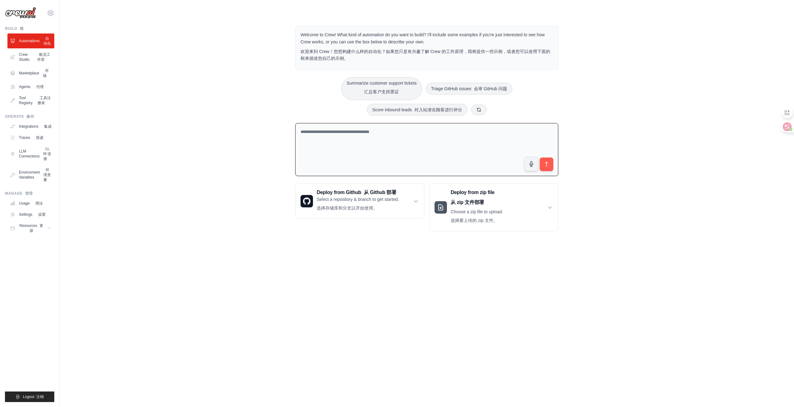
click at [343, 136] on textarea at bounding box center [426, 149] width 263 height 53
click at [379, 79] on button "Summarize customer support tickets 汇总客户支持票证" at bounding box center [381, 88] width 81 height 23
type textarea "**********"
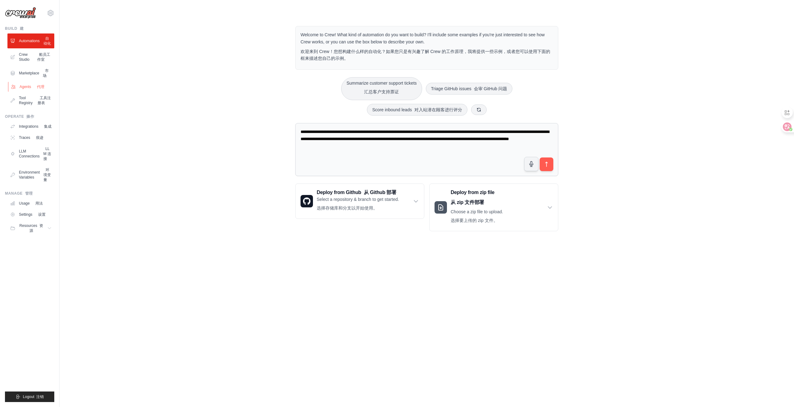
click at [34, 92] on link "Agents 代理" at bounding box center [31, 87] width 47 height 10
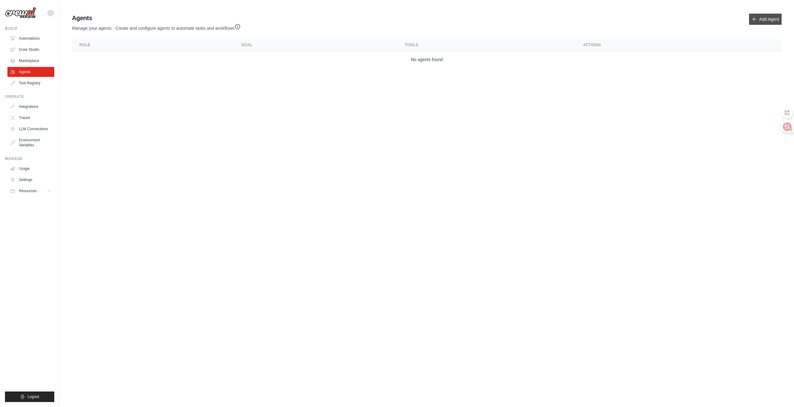
click at [754, 18] on icon at bounding box center [754, 19] width 5 height 5
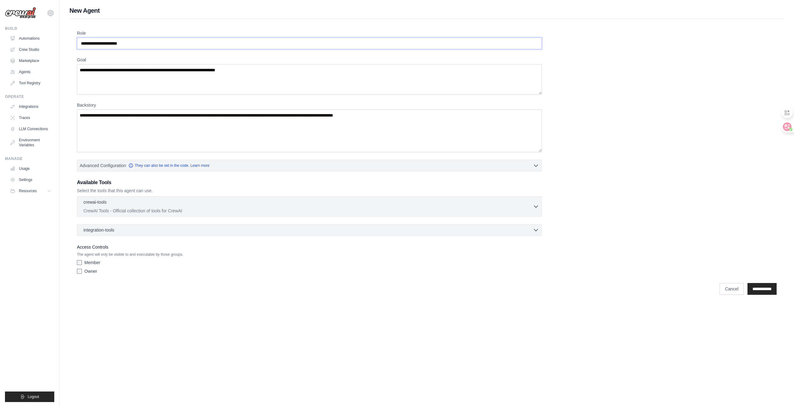
click at [198, 42] on input "Role" at bounding box center [309, 44] width 465 height 12
click at [317, 319] on body "yingjiahui66@gmail.com Settings Build Automations Crew Studio" at bounding box center [397, 203] width 794 height 407
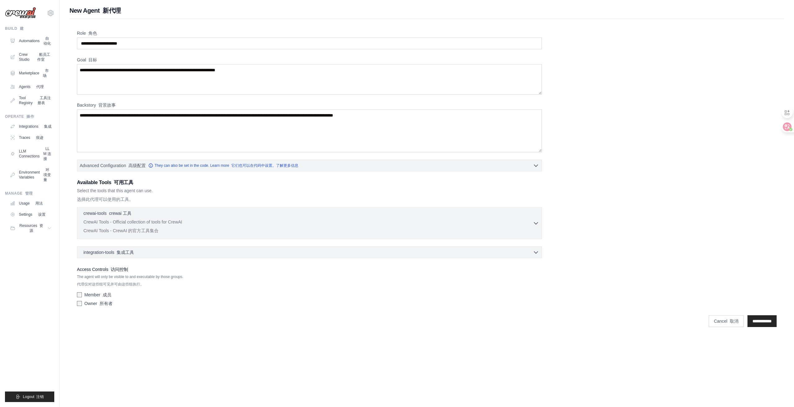
click at [553, 62] on div "Role 角色 Goal 目标 Backstory 背景故事 Advanced Configuration 高级配置 They can also be set…" at bounding box center [427, 169] width 700 height 279
click at [144, 40] on input "Role 角色" at bounding box center [309, 44] width 465 height 12
click at [325, 108] on label "Backstory 背景故事" at bounding box center [309, 105] width 465 height 6
click at [325, 110] on textarea "Backstory 背景故事" at bounding box center [309, 131] width 465 height 43
click at [151, 49] on input "Role 角色" at bounding box center [309, 44] width 465 height 12
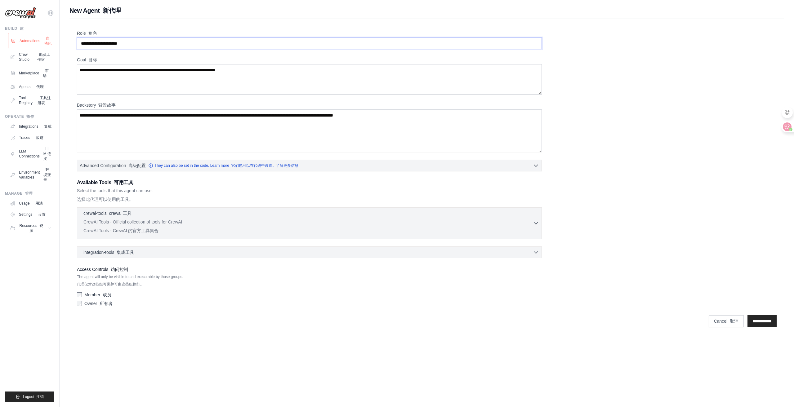
drag, startPoint x: 170, startPoint y: 46, endPoint x: 48, endPoint y: 46, distance: 121.3
click at [48, 46] on div "yingjiahui66@gmail.com Settings Build 建 Automations 自动化 Crew Studio 船员工作室" at bounding box center [397, 168] width 794 height 337
drag, startPoint x: 146, startPoint y: 46, endPoint x: 62, endPoint y: 40, distance: 84.3
click at [62, 40] on div "New Agent 新代理 Role 角色 Goal 目标 Backstory 背景故事 Advanced Configuration 高级配置 They c…" at bounding box center [427, 168] width 735 height 325
drag, startPoint x: 83, startPoint y: 44, endPoint x: 166, endPoint y: 39, distance: 83.6
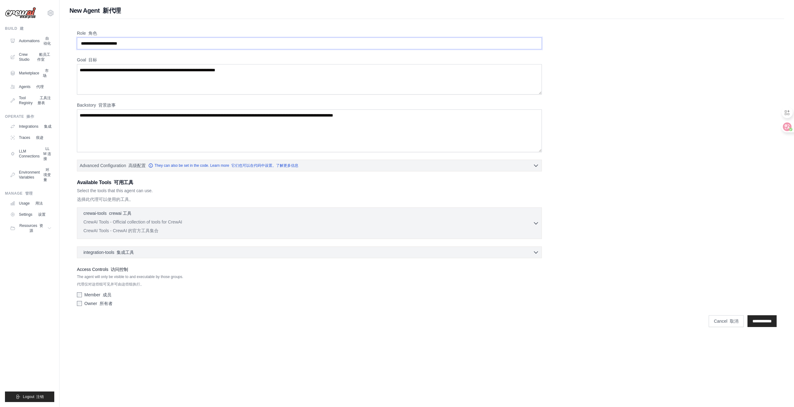
click at [166, 39] on input "Role 角色" at bounding box center [309, 44] width 465 height 12
drag, startPoint x: 159, startPoint y: 42, endPoint x: 90, endPoint y: 55, distance: 70.8
click at [94, 53] on div "Role 角色 Goal 目标 Backstory 背景故事 Advanced Configuration 高级配置 They can also be set…" at bounding box center [427, 169] width 700 height 279
click at [99, 47] on input "Role 角色" at bounding box center [309, 44] width 465 height 12
click at [153, 43] on input "Role 角色" at bounding box center [309, 44] width 465 height 12
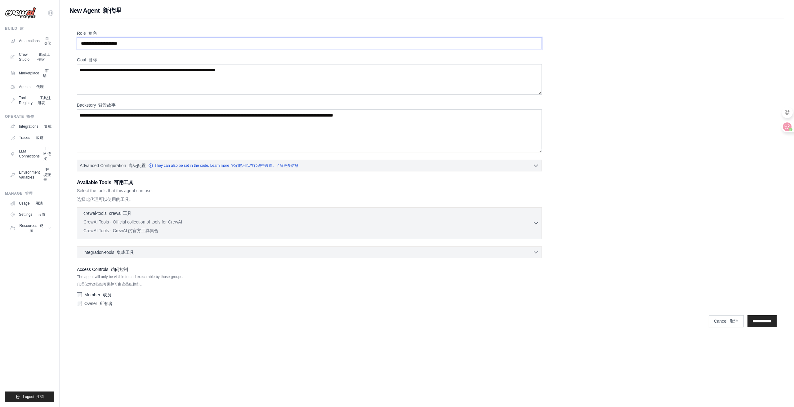
click at [153, 43] on input "Role 角色" at bounding box center [309, 44] width 465 height 12
type input "*"
type input "********"
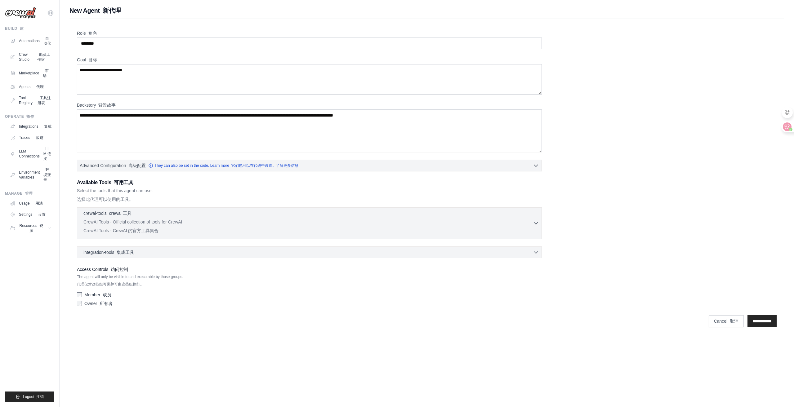
click at [370, 374] on body "yingjiahui66@gmail.com Settings Build 建 Automations 自动化 Crew Studio 船员工作室" at bounding box center [397, 203] width 794 height 407
click at [209, 69] on textarea "**********" at bounding box center [309, 79] width 465 height 30
type textarea "**********"
click at [247, 54] on div "Role 角色 Goal 目标 Backstory 背景故事 Advanced Configuration 高级配置 They can also be set…" at bounding box center [427, 169] width 700 height 279
click at [245, 42] on input "Role 角色" at bounding box center [309, 44] width 465 height 12
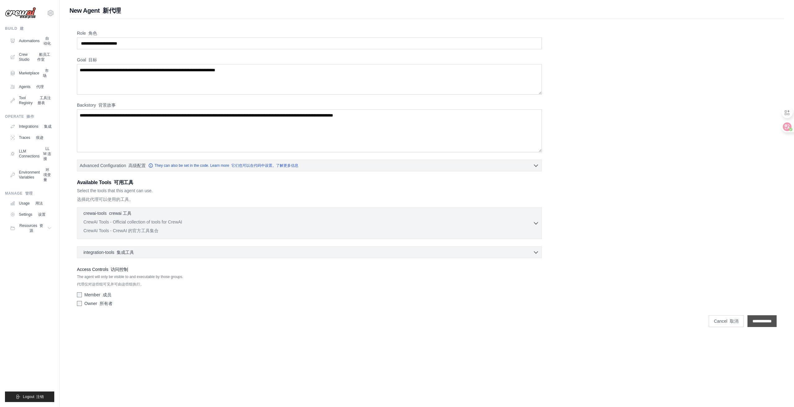
click at [760, 322] on input "**********" at bounding box center [762, 321] width 29 height 12
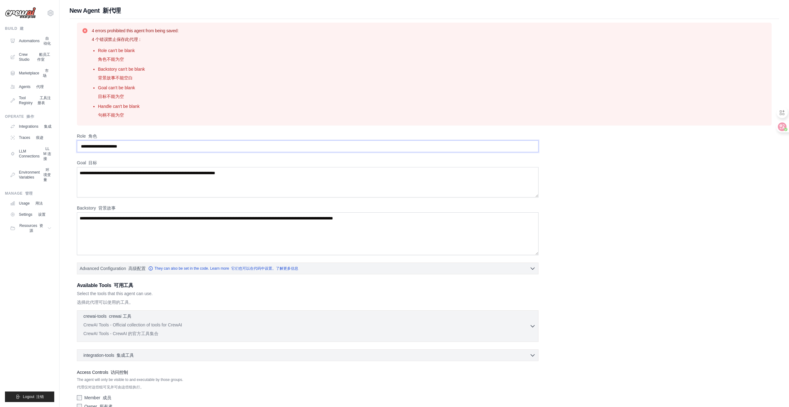
click at [149, 149] on input "Role 角色" at bounding box center [308, 147] width 462 height 12
click at [102, 185] on div at bounding box center [424, 226] width 710 height 415
type input "**********"
drag, startPoint x: 226, startPoint y: 180, endPoint x: 63, endPoint y: 171, distance: 163.4
click at [63, 171] on div "**********" at bounding box center [425, 220] width 730 height 428
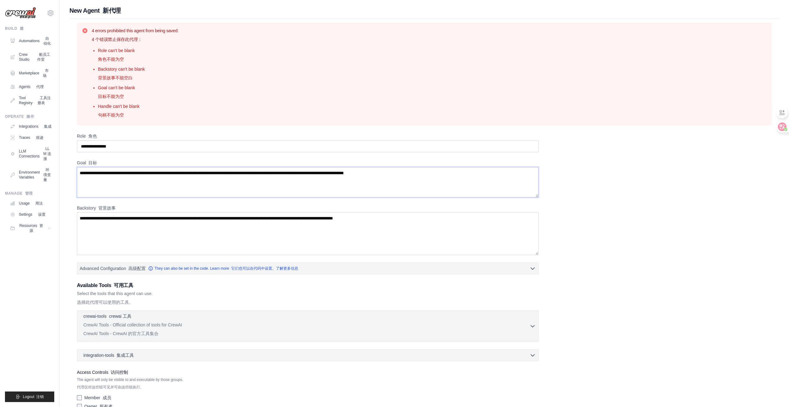
type textarea "**********"
click at [208, 235] on textarea "Backstory 背景故事" at bounding box center [308, 233] width 462 height 43
click at [436, 214] on textarea "Backstory 背景故事" at bounding box center [308, 233] width 462 height 43
drag, startPoint x: 436, startPoint y: 217, endPoint x: 324, endPoint y: 217, distance: 112.0
click at [324, 217] on textarea "Backstory 背景故事" at bounding box center [308, 233] width 462 height 43
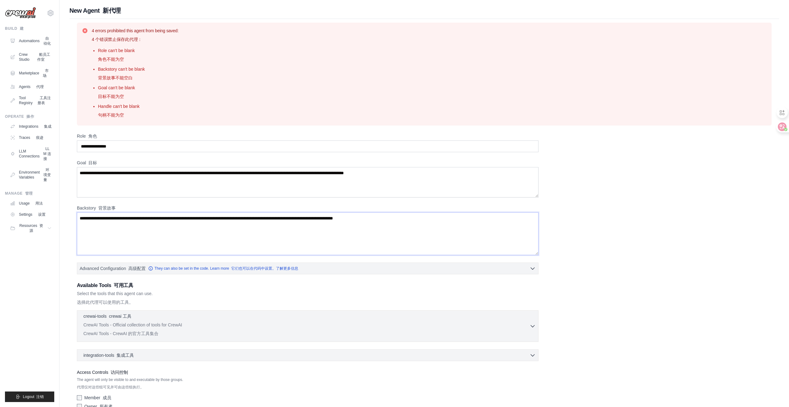
click at [336, 221] on textarea "Backstory 背景故事" at bounding box center [308, 233] width 462 height 43
drag, startPoint x: 324, startPoint y: 218, endPoint x: 419, endPoint y: 224, distance: 94.8
click at [419, 224] on textarea "Backstory 背景故事" at bounding box center [308, 233] width 462 height 43
click at [202, 292] on p "Select the tools that this agent can use. 选择此代理可以使用的工具。" at bounding box center [308, 299] width 462 height 17
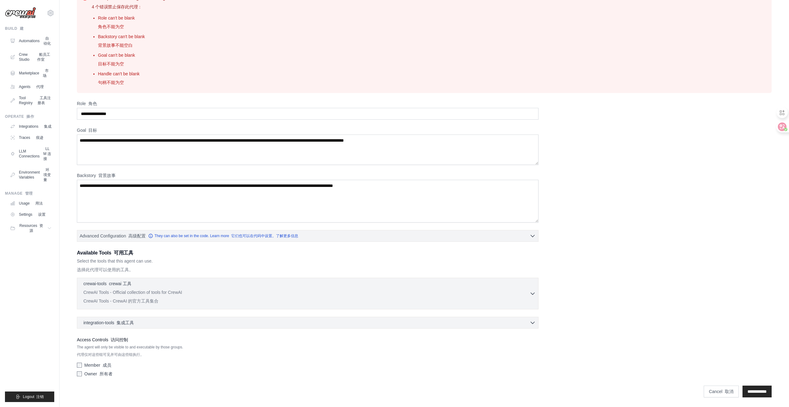
scroll to position [33, 0]
click at [95, 368] on label "Member 成员" at bounding box center [97, 365] width 27 height 6
click at [134, 320] on font "集成工具" at bounding box center [125, 322] width 17 height 5
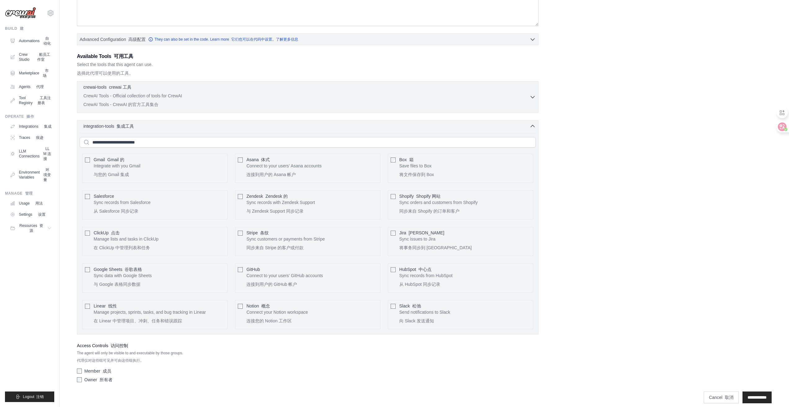
scroll to position [235, 0]
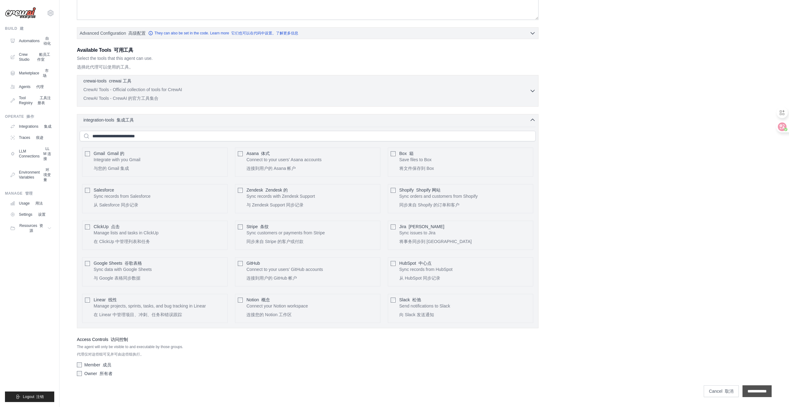
click at [762, 390] on input "**********" at bounding box center [757, 392] width 29 height 12
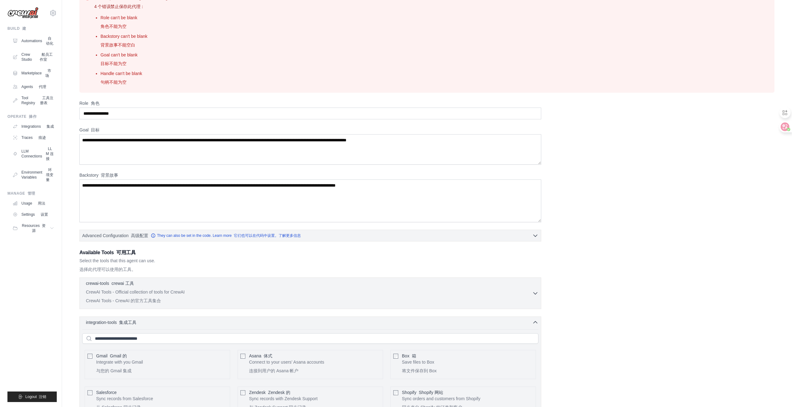
scroll to position [0, 0]
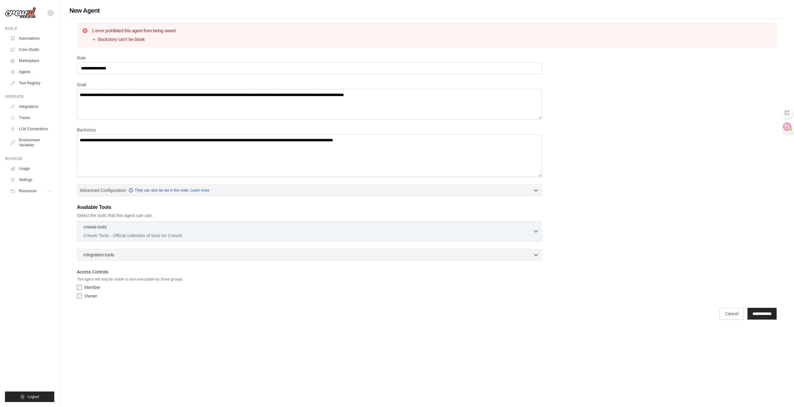
click at [105, 23] on div "1 error prohibited this agent from being saved: Backstory can't be blank" at bounding box center [427, 35] width 700 height 25
click at [98, 134] on textarea "Backstory" at bounding box center [309, 155] width 465 height 43
click at [163, 99] on textarea "**********" at bounding box center [309, 104] width 465 height 30
click at [125, 97] on textarea "**********" at bounding box center [309, 104] width 465 height 30
click at [150, 144] on textarea "Backstory" at bounding box center [309, 155] width 465 height 43
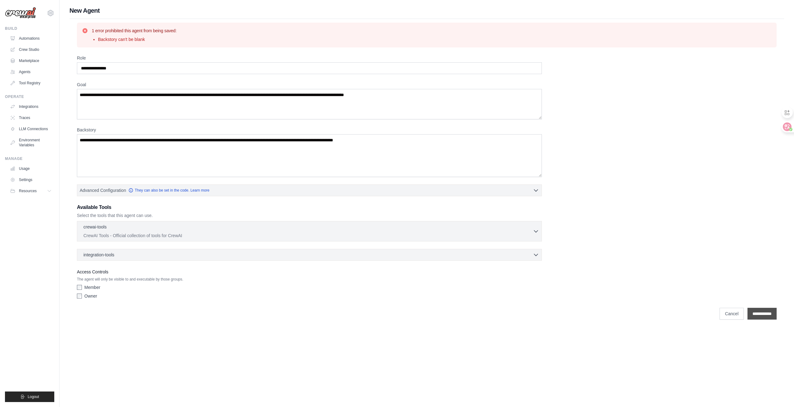
click at [765, 319] on input "**********" at bounding box center [762, 314] width 29 height 12
click at [345, 138] on textarea "Backstory" at bounding box center [309, 155] width 465 height 43
click at [146, 159] on textarea "Backstory" at bounding box center [309, 155] width 465 height 43
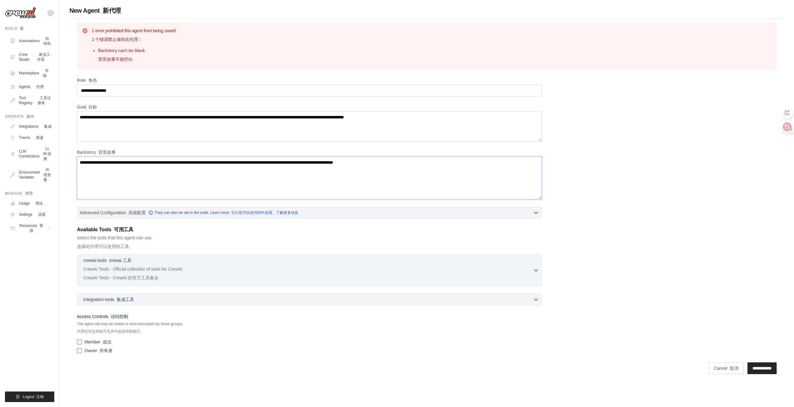
click at [351, 167] on textarea "Backstory 背景故事" at bounding box center [309, 178] width 465 height 43
drag, startPoint x: 427, startPoint y: 161, endPoint x: 356, endPoint y: 160, distance: 71.4
click at [356, 160] on textarea "Backstory 背景故事" at bounding box center [309, 178] width 465 height 43
click at [322, 180] on textarea "Backstory 背景故事" at bounding box center [309, 178] width 465 height 43
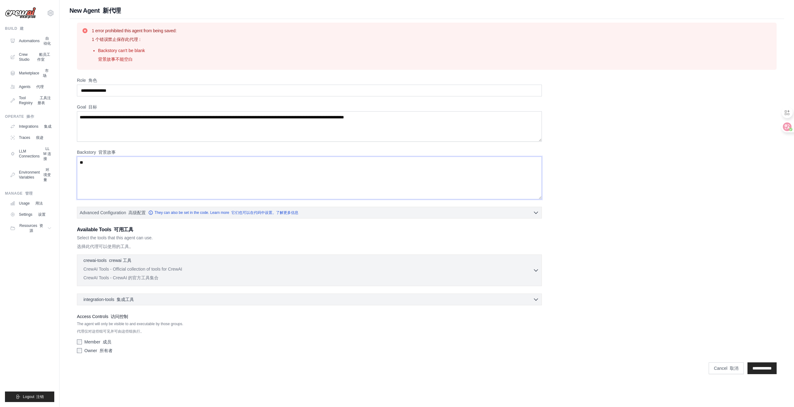
type textarea "*"
click at [591, 185] on div "**********" at bounding box center [427, 216] width 700 height 279
click at [264, 179] on textarea "**********" at bounding box center [309, 178] width 465 height 43
drag, startPoint x: 285, startPoint y: 156, endPoint x: 261, endPoint y: 162, distance: 24.9
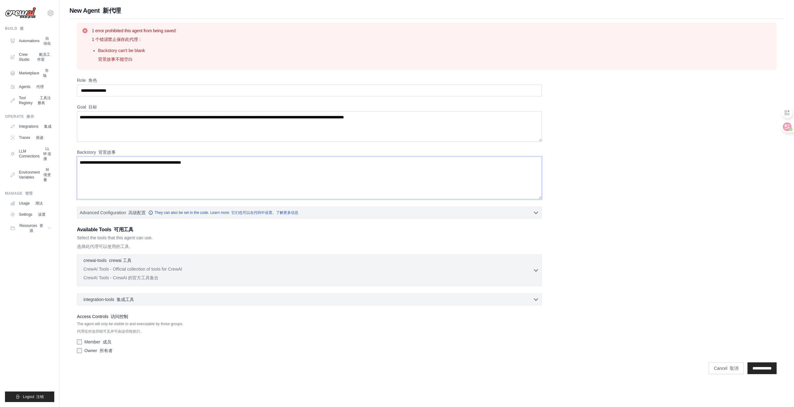
click at [261, 162] on textarea "**********" at bounding box center [309, 178] width 465 height 43
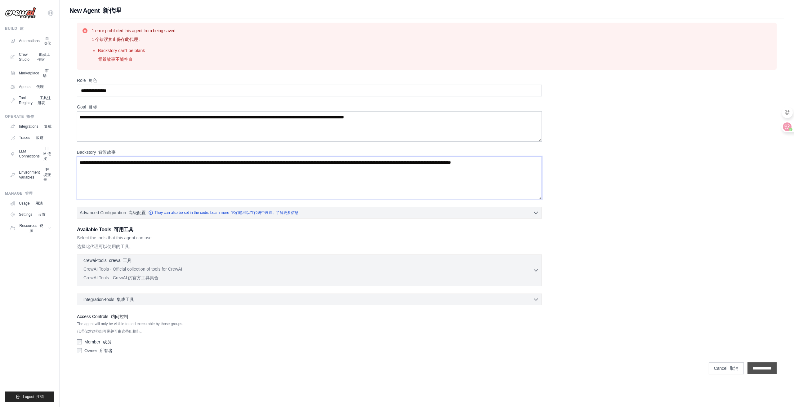
type textarea "**********"
click at [754, 366] on input "**********" at bounding box center [762, 369] width 29 height 12
click at [411, 117] on textarea "**********" at bounding box center [309, 126] width 465 height 30
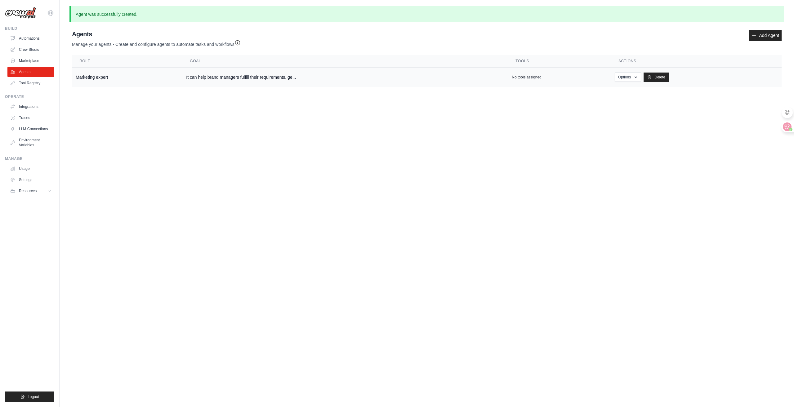
click at [558, 70] on td "No tools assigned" at bounding box center [559, 78] width 103 height 20
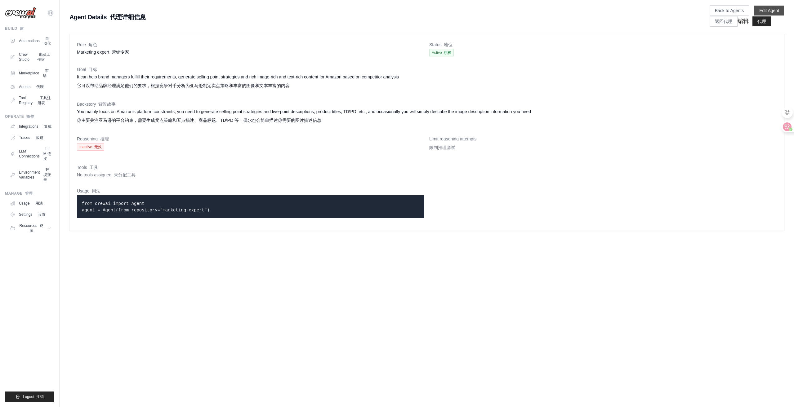
click at [761, 11] on link "Edit Agent" at bounding box center [769, 11] width 30 height 10
click at [768, 7] on link "Edit Agent" at bounding box center [769, 11] width 30 height 10
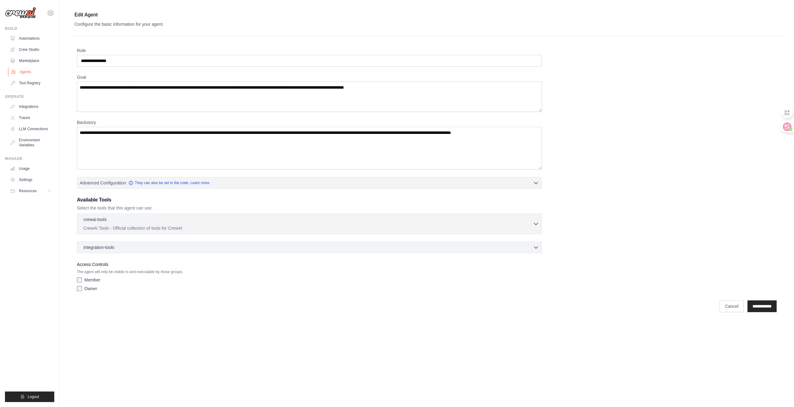
click at [24, 71] on link "Agents" at bounding box center [31, 72] width 47 height 10
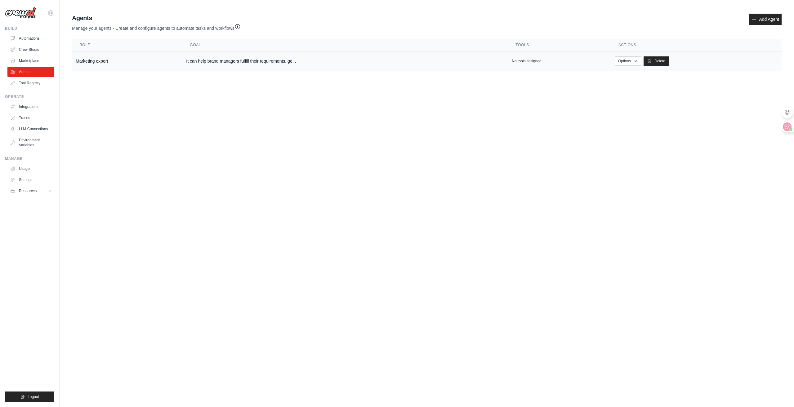
click at [235, 60] on td "It can help brand managers fulfill their requirements, ge..." at bounding box center [345, 61] width 326 height 20
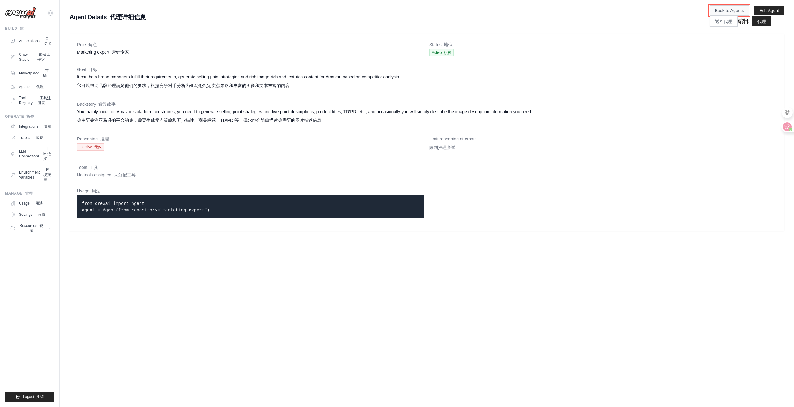
click at [734, 13] on link "Back to Agents" at bounding box center [729, 10] width 39 height 11
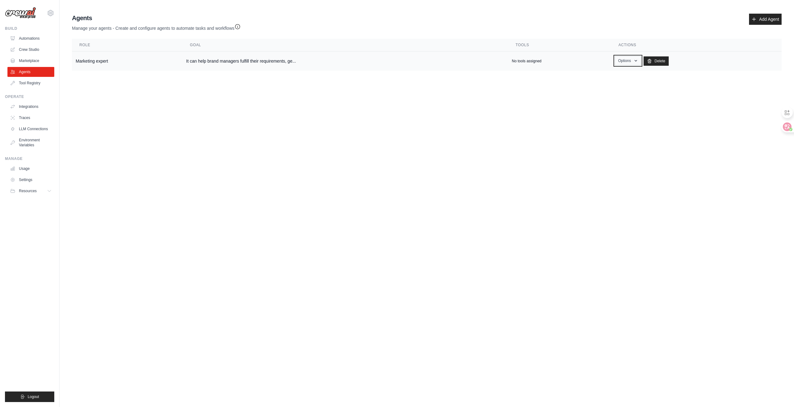
click at [638, 60] on icon "button" at bounding box center [635, 60] width 5 height 5
click at [624, 74] on link "Show" at bounding box center [619, 74] width 45 height 11
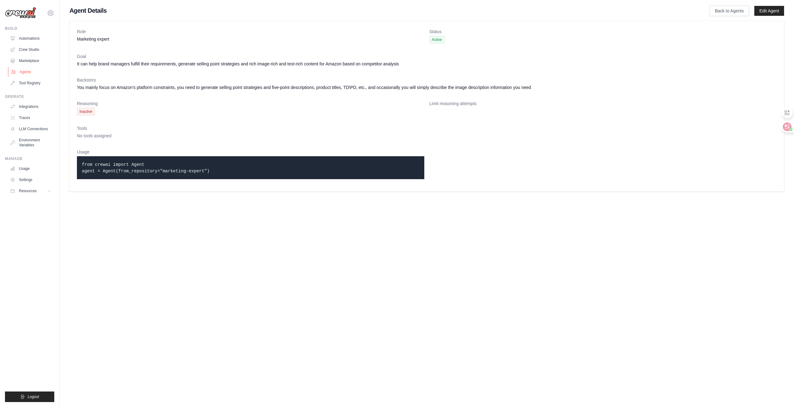
click at [40, 69] on link "Agents" at bounding box center [31, 72] width 47 height 10
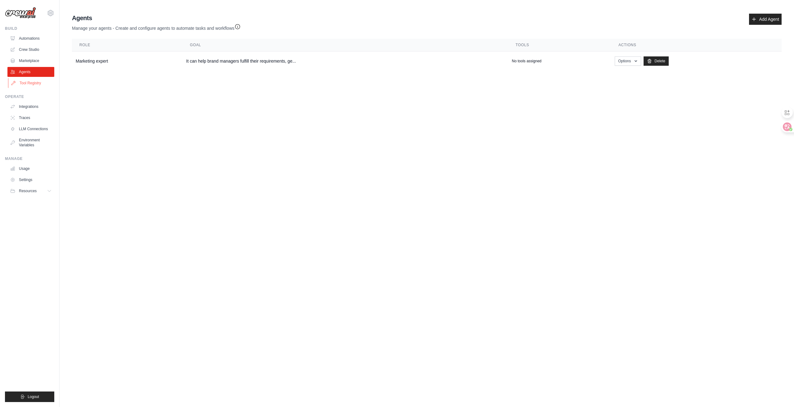
click at [37, 85] on link "Tool Registry" at bounding box center [31, 83] width 47 height 10
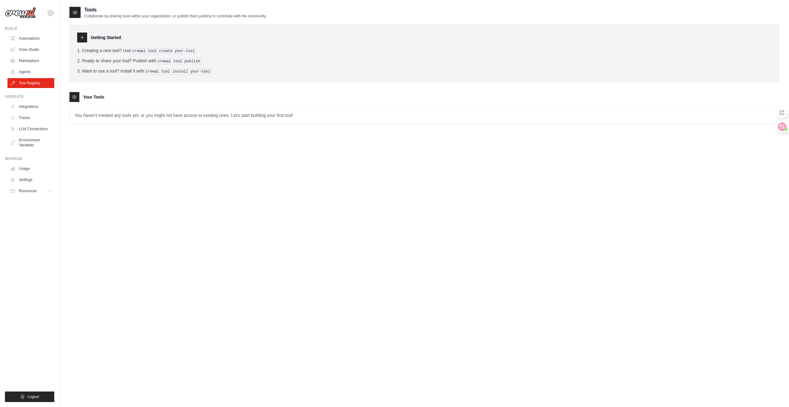
click at [83, 42] on div at bounding box center [82, 38] width 10 height 10
click at [86, 38] on div at bounding box center [82, 38] width 10 height 10
click at [81, 38] on icon at bounding box center [82, 37] width 5 height 5
click at [91, 122] on p "You haven't created any tools yet, or you might not have access to existing one…" at bounding box center [424, 115] width 709 height 16
click at [42, 38] on link "Automations" at bounding box center [31, 39] width 47 height 10
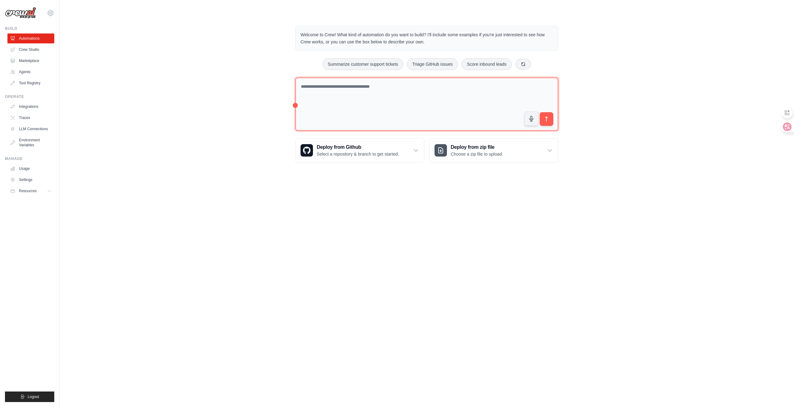
click at [366, 100] on textarea at bounding box center [426, 105] width 263 height 54
click at [396, 63] on button "Summarize customer support tickets" at bounding box center [363, 64] width 81 height 12
type textarea "**********"
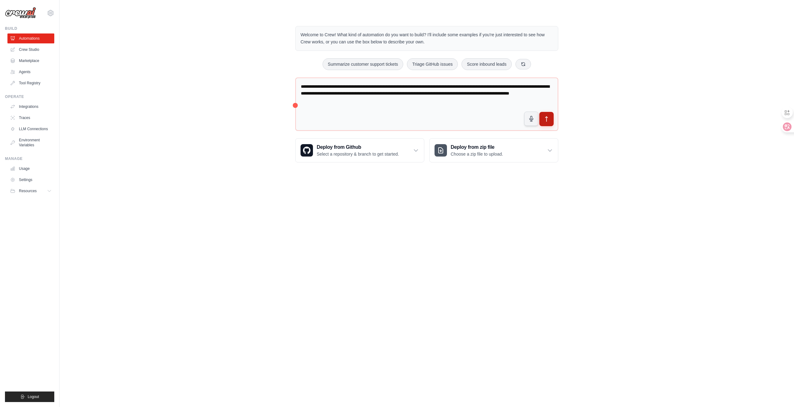
click at [543, 114] on button "submit" at bounding box center [546, 119] width 14 height 14
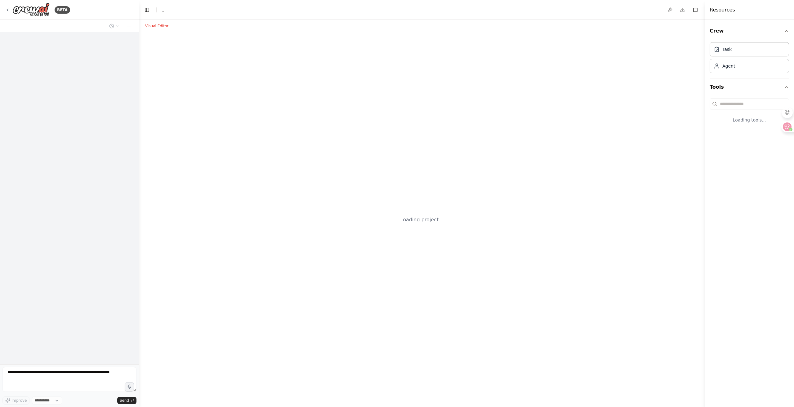
select select "****"
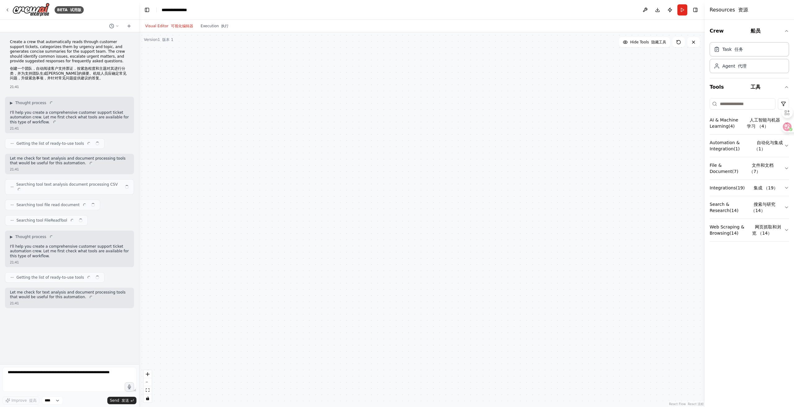
click at [550, 179] on div at bounding box center [422, 219] width 566 height 375
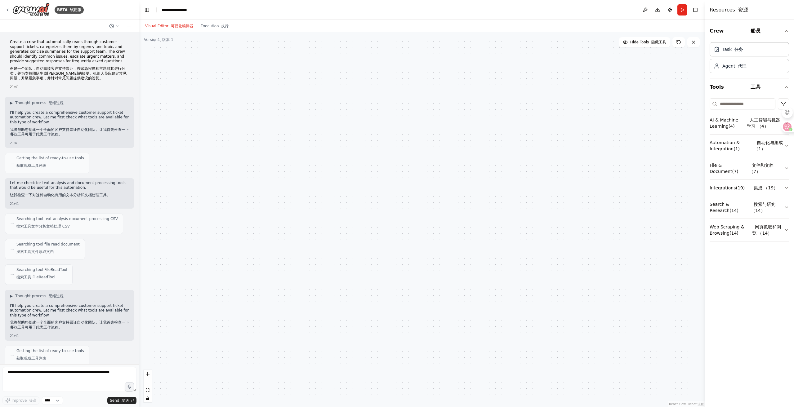
scroll to position [63, 0]
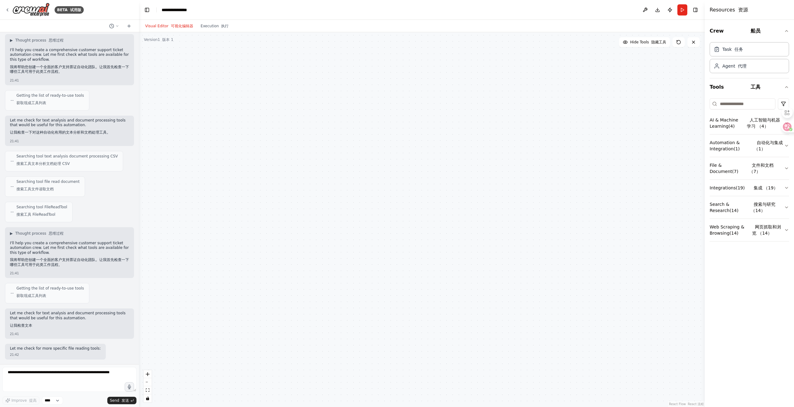
drag, startPoint x: 227, startPoint y: 154, endPoint x: 233, endPoint y: 157, distance: 6.2
click at [233, 157] on div at bounding box center [422, 219] width 566 height 375
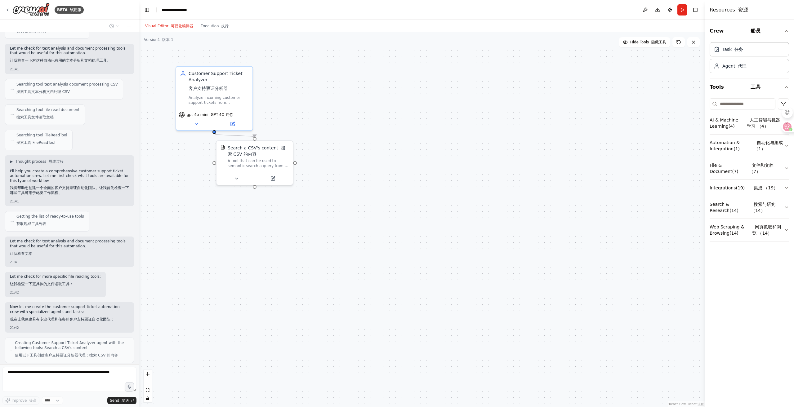
scroll to position [170, 0]
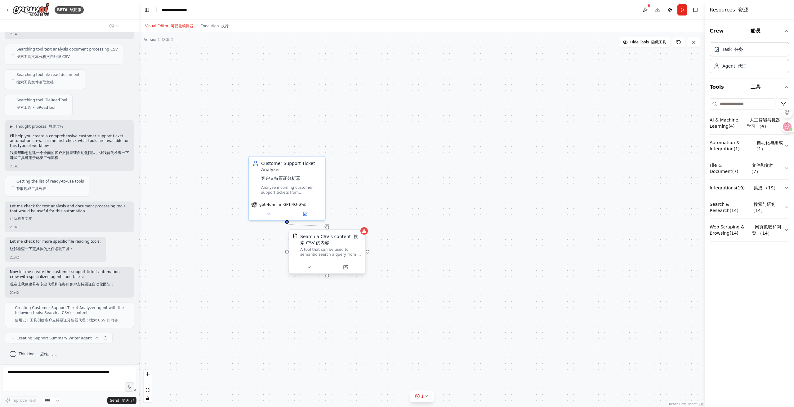
drag, startPoint x: 255, startPoint y: 189, endPoint x: 331, endPoint y: 271, distance: 112.4
click at [328, 277] on div ".deletable-edge-delete-btn { width: 20px; height: 20px; border: 0px solid #ffff…" at bounding box center [422, 219] width 566 height 375
click at [364, 232] on div "Search a CSV's content 搜索 CSV 的内容 A tool that can be used to semantic search a …" at bounding box center [327, 244] width 76 height 31
click at [441, 261] on div ".deletable-edge-delete-btn { width: 20px; height: 20px; border: 0px solid #ffff…" at bounding box center [422, 219] width 566 height 375
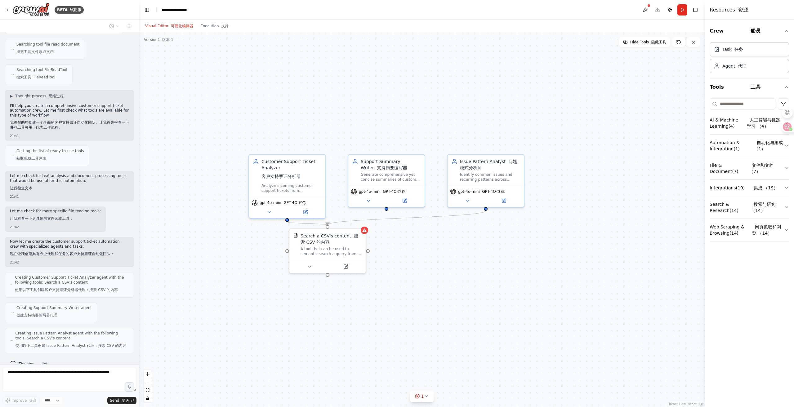
scroll to position [226, 0]
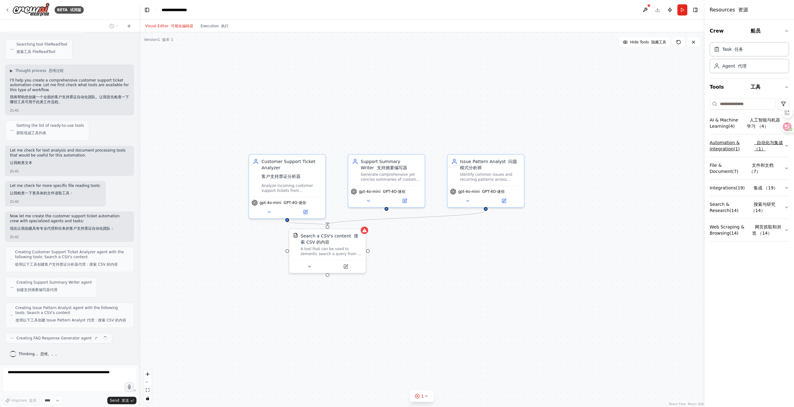
click at [749, 148] on button "Automation & Integration ( 1 ) 自动化与集成 （1）" at bounding box center [749, 146] width 79 height 22
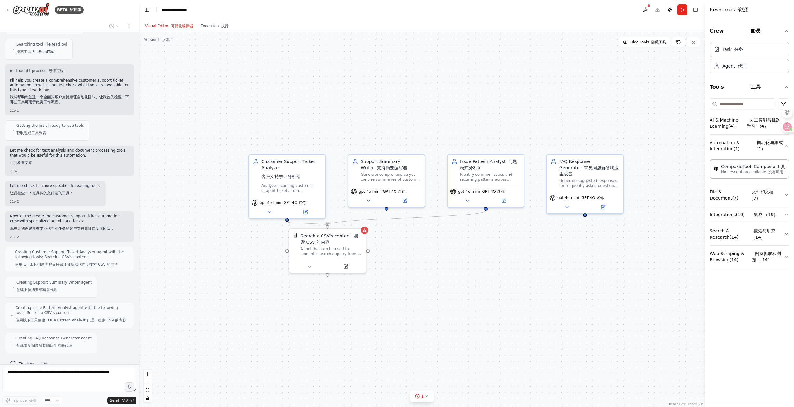
click at [743, 126] on button "AI & Machine Learning ( 4 ) 人工智能与机器学习 （4）" at bounding box center [749, 123] width 79 height 22
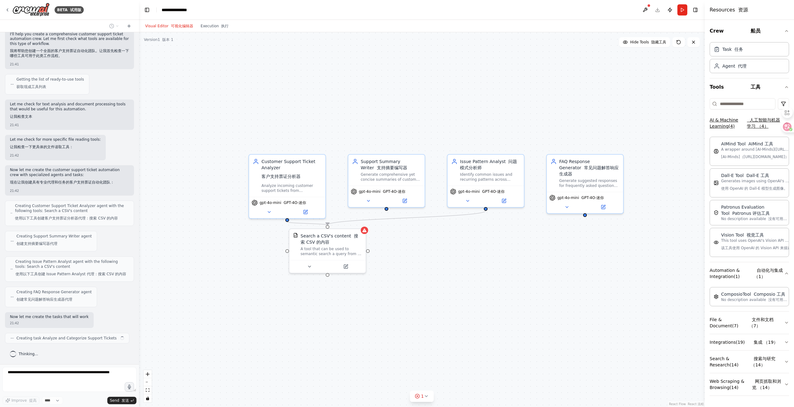
scroll to position [276, 0]
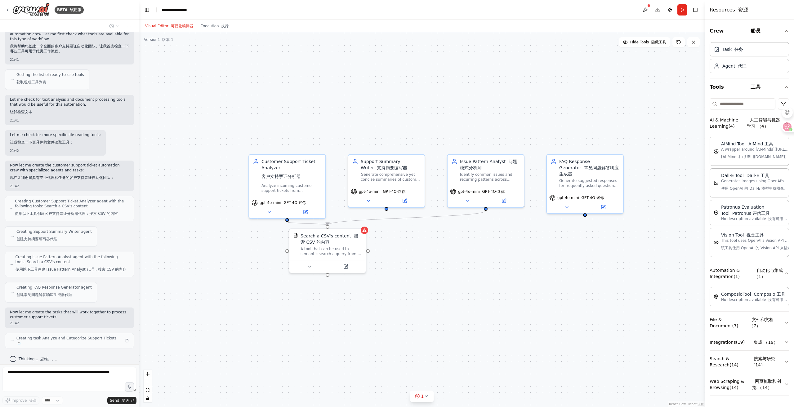
click at [738, 123] on button "AI & Machine Learning ( 4 ) 人工智能与机器学习 （4）" at bounding box center [749, 123] width 79 height 22
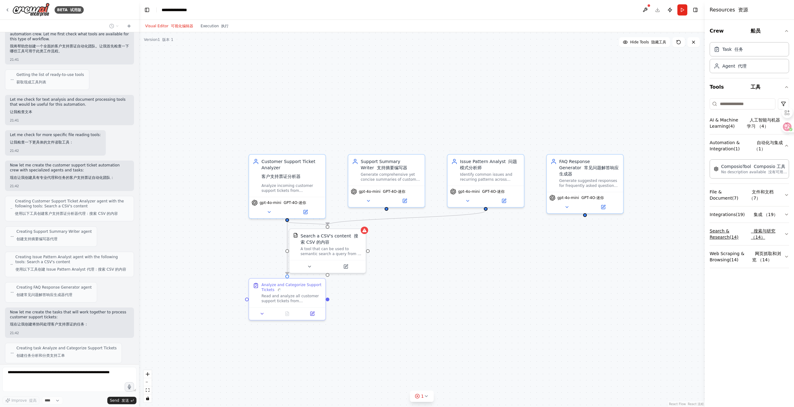
click at [736, 241] on button "Search & Research ( 14 ) 搜索与研究 （14）" at bounding box center [749, 234] width 79 height 22
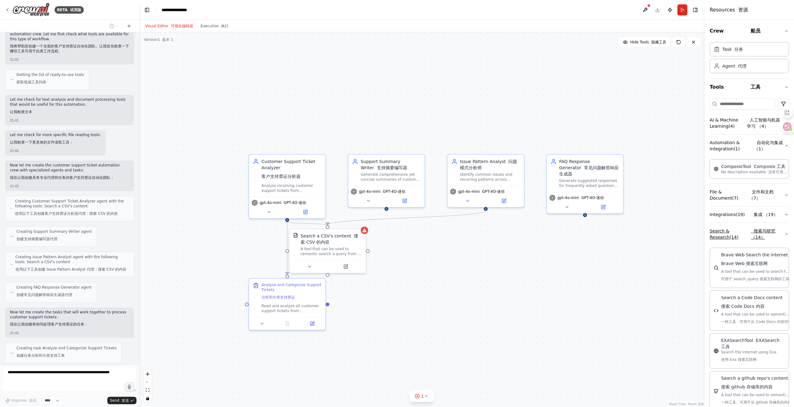
click at [736, 241] on button "Search & Research ( 14 ) 搜索与研究 （14）" at bounding box center [749, 234] width 79 height 22
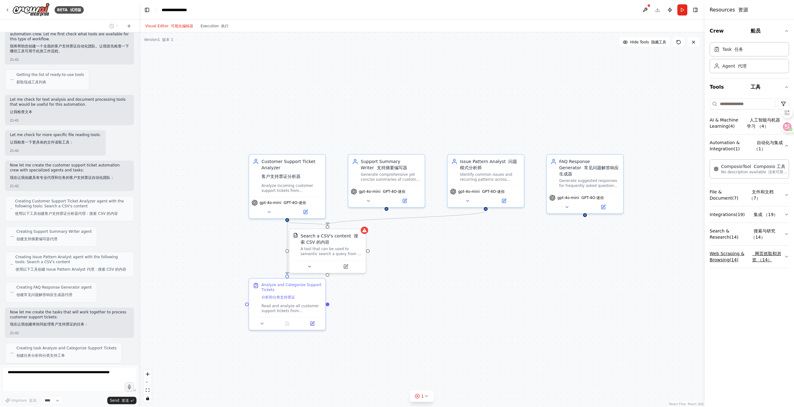
click at [737, 262] on button "Web Scraping & Browsing ( 14 ) 网页抓取和浏览 （14）" at bounding box center [749, 257] width 79 height 22
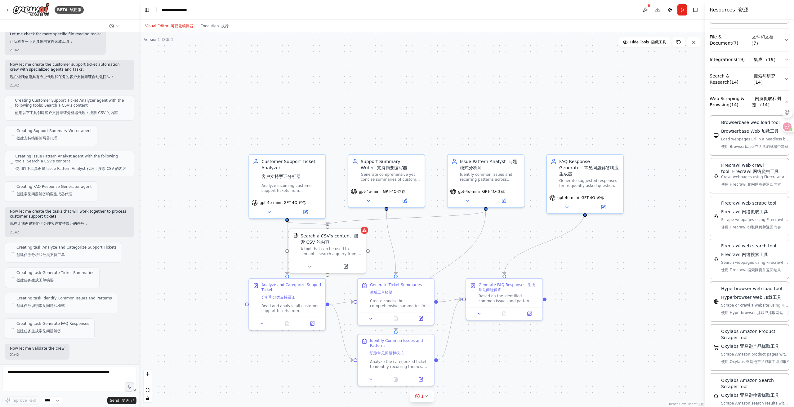
scroll to position [414, 0]
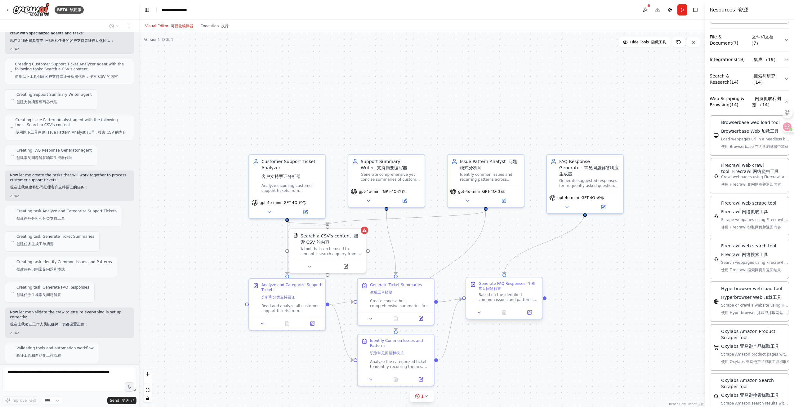
click at [512, 286] on div "Generate FAQ Responses 生成常见问题解答" at bounding box center [509, 286] width 60 height 10
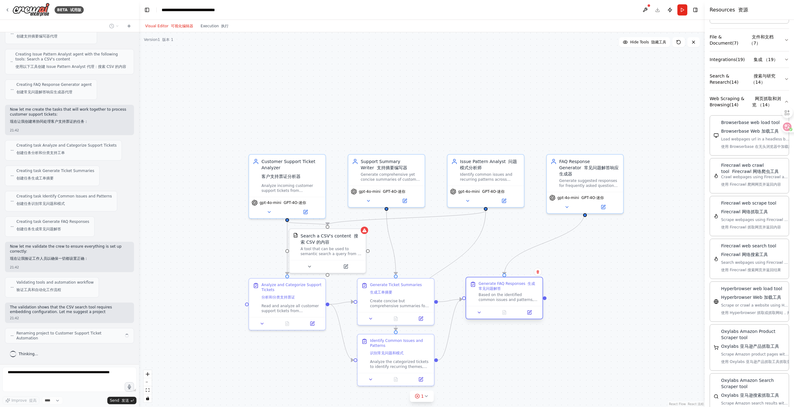
scroll to position [484, 0]
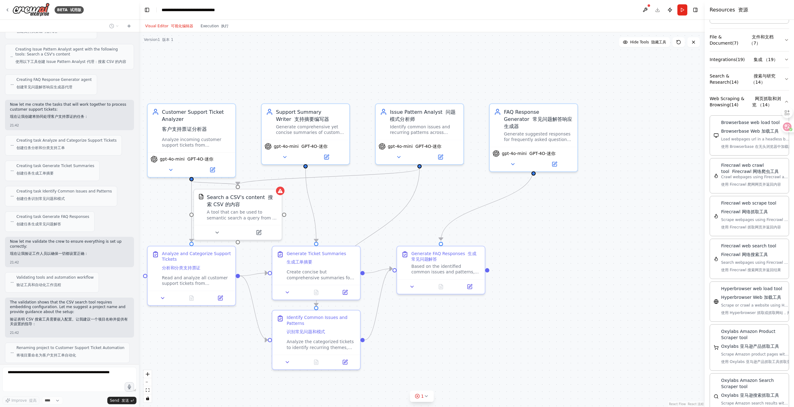
drag, startPoint x: 593, startPoint y: 106, endPoint x: 400, endPoint y: 72, distance: 195.9
click at [400, 72] on div ".deletable-edge-delete-btn { width: 20px; height: 20px; border: 0px solid #ffff…" at bounding box center [422, 219] width 566 height 375
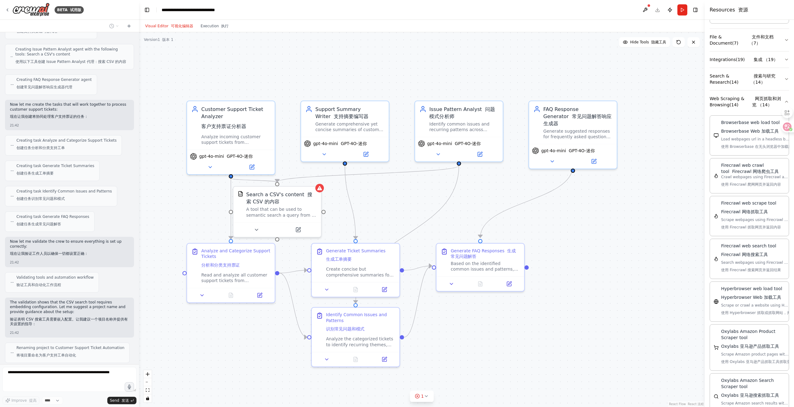
drag, startPoint x: 637, startPoint y: 97, endPoint x: 681, endPoint y: 91, distance: 44.5
click at [680, 91] on div ".deletable-edge-delete-btn { width: 20px; height: 20px; border: 0px solid #ffff…" at bounding box center [422, 219] width 566 height 375
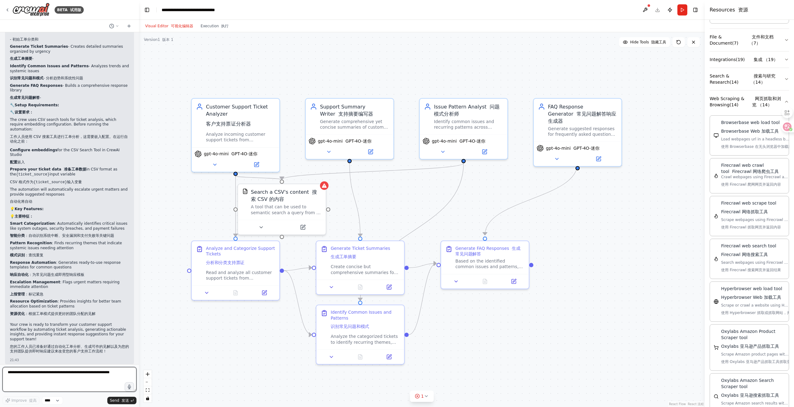
scroll to position [990, 0]
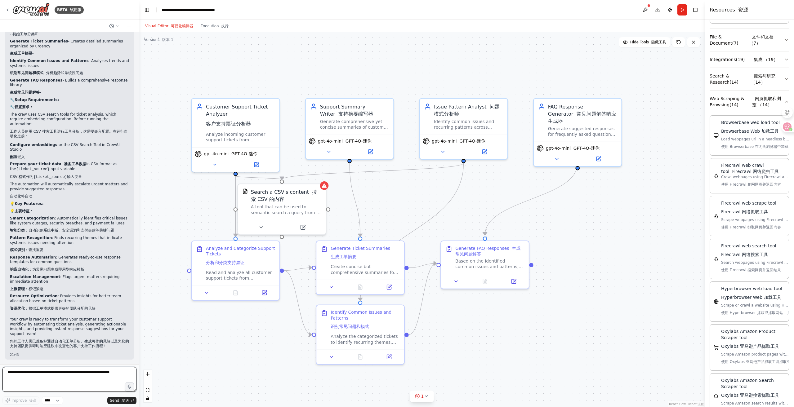
click at [37, 371] on textarea at bounding box center [69, 379] width 134 height 25
click at [49, 402] on select "****" at bounding box center [52, 401] width 21 height 8
click at [227, 121] on font "客户支持票证分析器" at bounding box center [228, 122] width 45 height 6
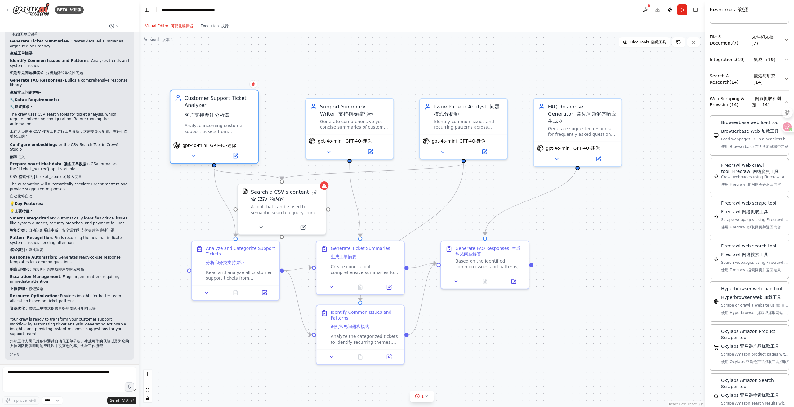
drag, startPoint x: 217, startPoint y: 131, endPoint x: 194, endPoint y: 121, distance: 25.3
click at [194, 121] on div "Customer Support Ticket Analyzer 客户支持票证分析器 Analyze incoming customer support ti…" at bounding box center [219, 115] width 69 height 40
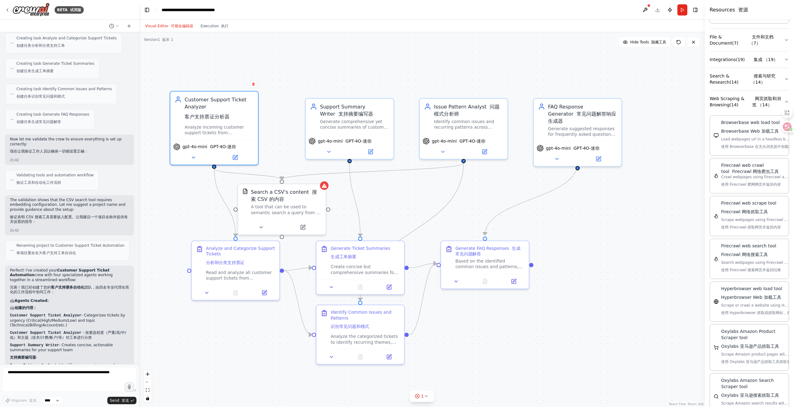
scroll to position [400, 0]
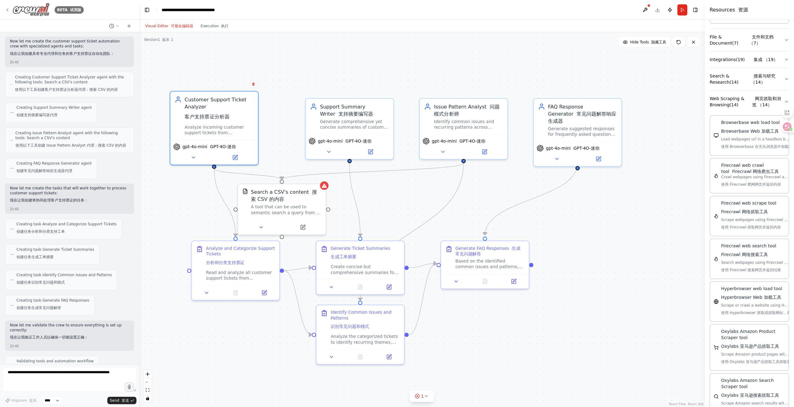
click at [5, 11] on icon at bounding box center [7, 9] width 5 height 5
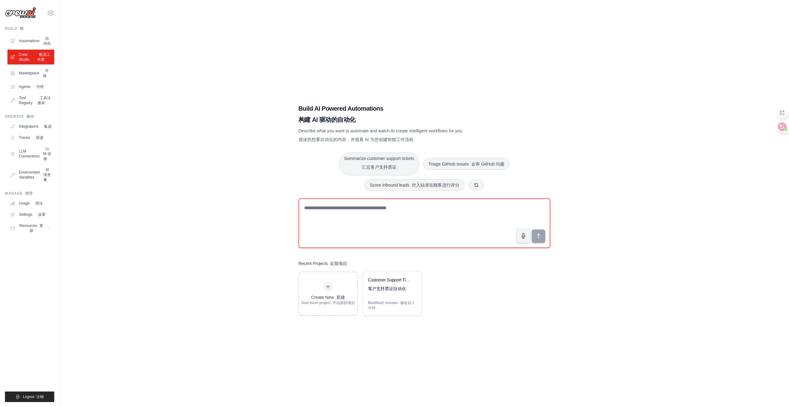
click at [355, 241] on textarea at bounding box center [425, 224] width 252 height 50
click at [389, 201] on textarea at bounding box center [425, 224] width 252 height 50
type textarea "**********"
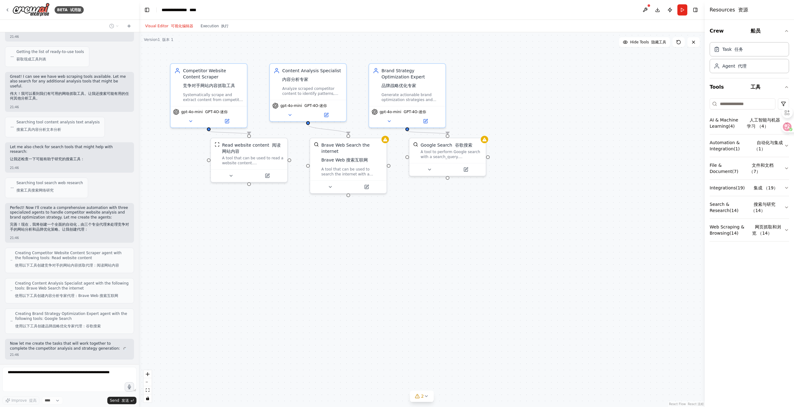
scroll to position [109, 0]
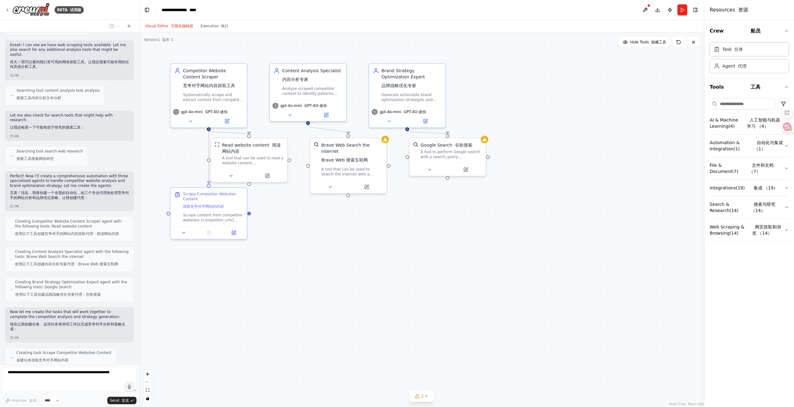
click at [627, 214] on div ".deletable-edge-delete-btn { width: 20px; height: 20px; border: 0px solid #ffff…" at bounding box center [422, 219] width 566 height 375
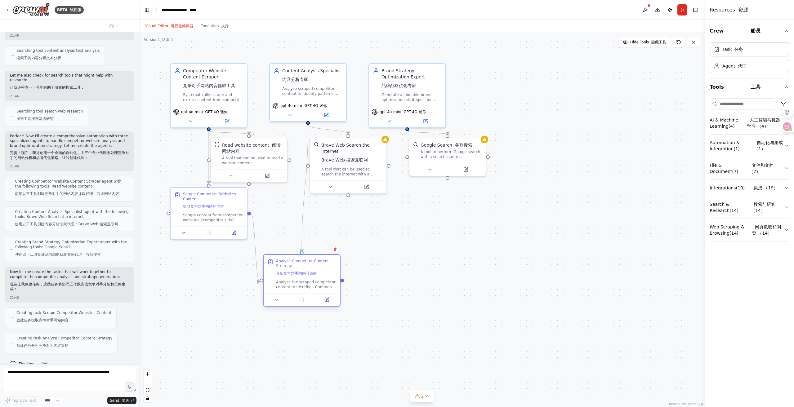
scroll to position [174, 0]
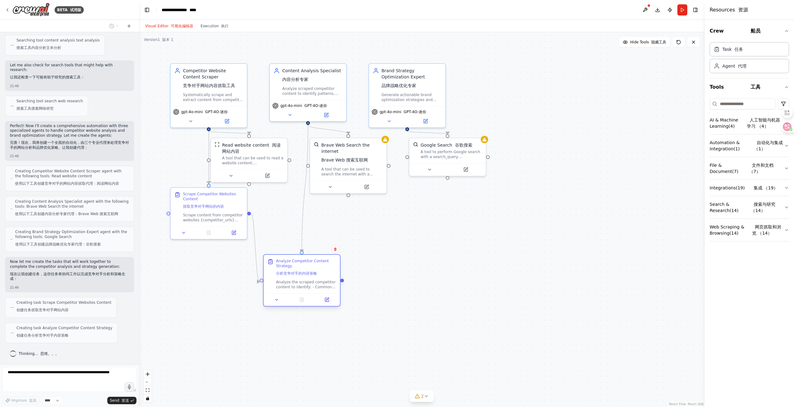
drag, startPoint x: 304, startPoint y: 206, endPoint x: 286, endPoint y: 279, distance: 75.0
click at [286, 276] on font "分析竞争对手的内容策略" at bounding box center [296, 273] width 41 height 4
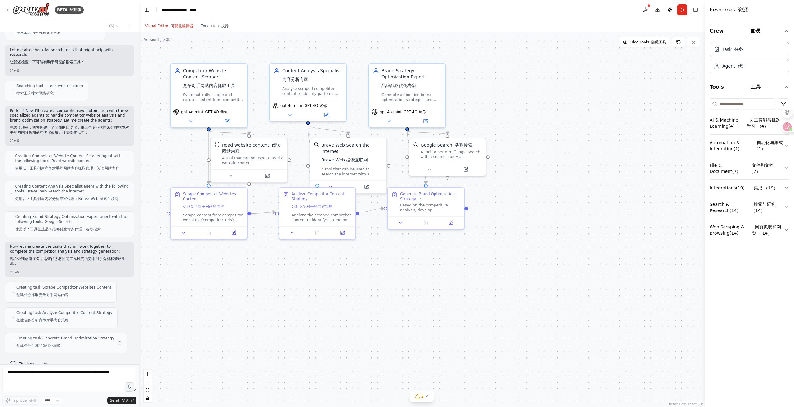
click at [303, 282] on div ".deletable-edge-delete-btn { width: 20px; height: 20px; border: 0px solid #ffff…" at bounding box center [422, 219] width 566 height 375
click at [324, 201] on div "Analyze Competitor Content Strategy 分析竞争对手的内容策略" at bounding box center [322, 200] width 60 height 20
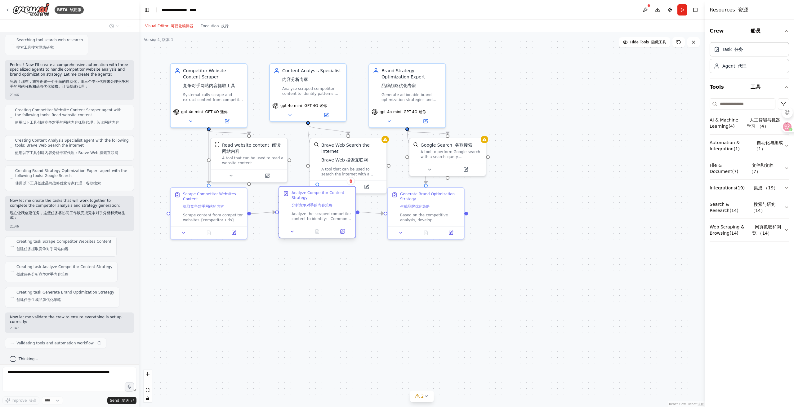
scroll to position [225, 0]
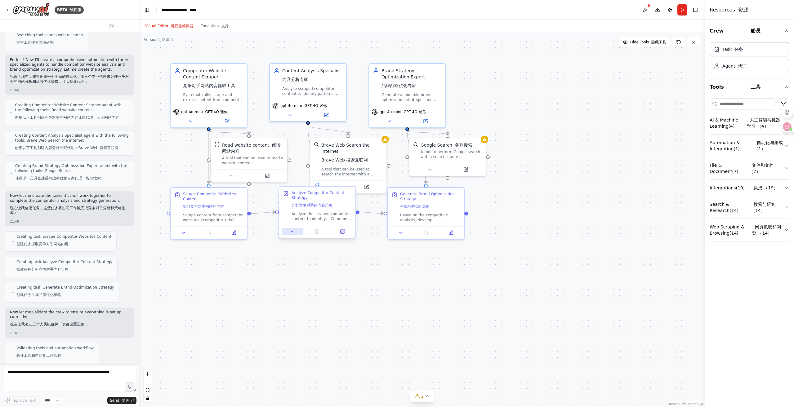
click at [293, 233] on icon at bounding box center [292, 231] width 5 height 5
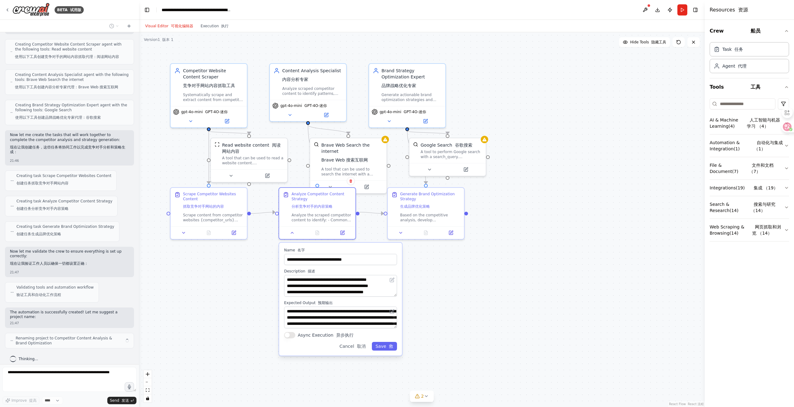
scroll to position [291, 0]
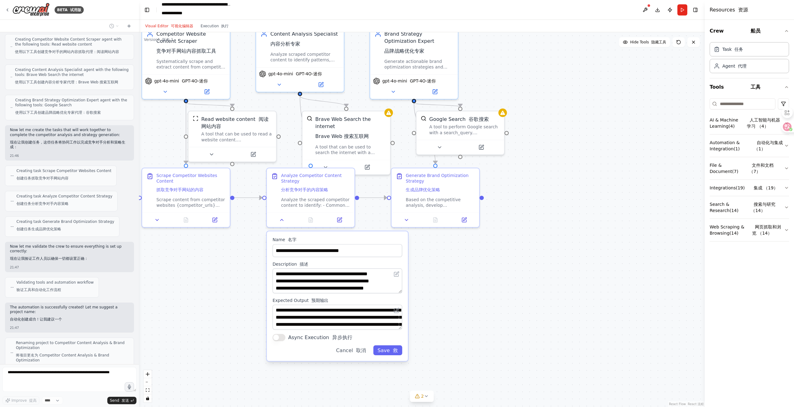
click at [508, 280] on div ".deletable-edge-delete-btn { width: 20px; height: 20px; border: 0px solid #ffff…" at bounding box center [422, 219] width 566 height 375
click at [439, 175] on div "Generate Brand Optimization Strategy 生成品牌优化策略" at bounding box center [440, 182] width 69 height 23
click at [405, 221] on icon at bounding box center [407, 219] width 6 height 6
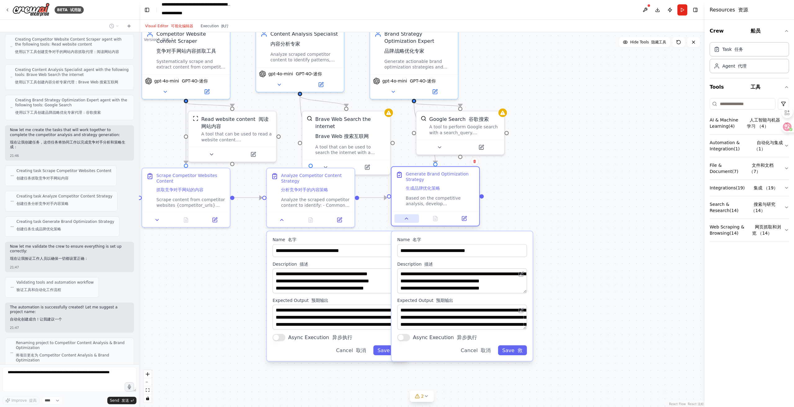
click at [405, 221] on icon at bounding box center [407, 219] width 6 height 6
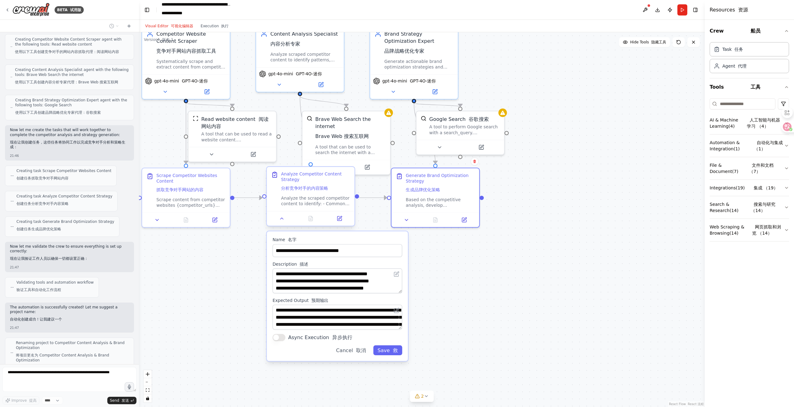
click at [277, 226] on div "Analyze Competitor Content Strategy 分析竞争对手的内容策略 Analyze the scraped competitor …" at bounding box center [310, 196] width 89 height 60
click at [279, 220] on icon at bounding box center [282, 219] width 6 height 6
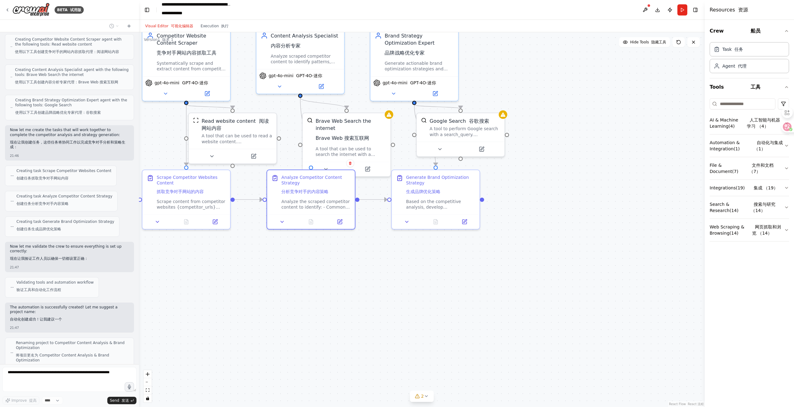
click at [402, 291] on div ".deletable-edge-delete-btn { width: 20px; height: 20px; border: 0px solid #ffff…" at bounding box center [422, 219] width 566 height 375
click at [446, 347] on div ".deletable-edge-delete-btn { width: 20px; height: 20px; border: 0px solid #ffff…" at bounding box center [422, 219] width 566 height 375
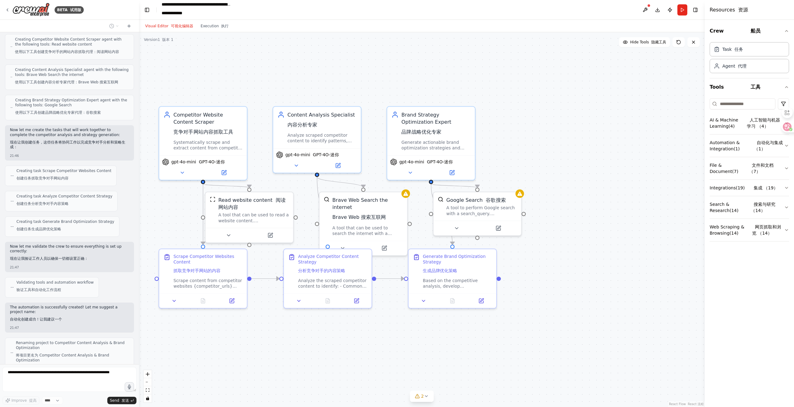
drag, startPoint x: 409, startPoint y: 323, endPoint x: 425, endPoint y: 375, distance: 54.8
click at [425, 375] on div ".deletable-edge-delete-btn { width: 20px; height: 20px; border: 0px solid #ffff…" at bounding box center [422, 219] width 566 height 375
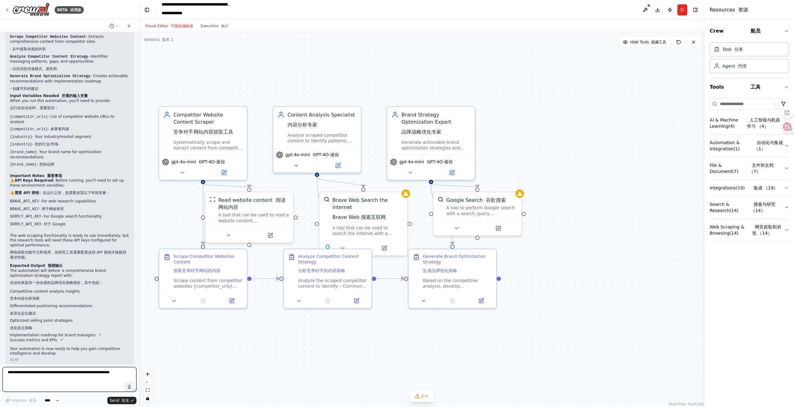
scroll to position [779, 0]
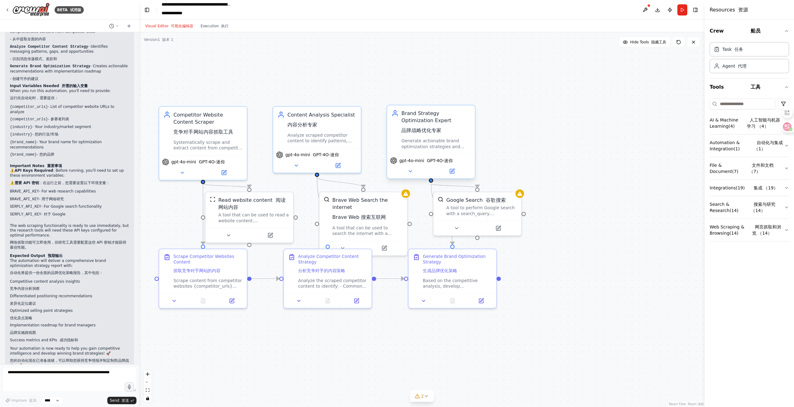
click at [453, 125] on div "Brand Strategy Optimization Expert 品牌战略优化专家" at bounding box center [435, 123] width 69 height 27
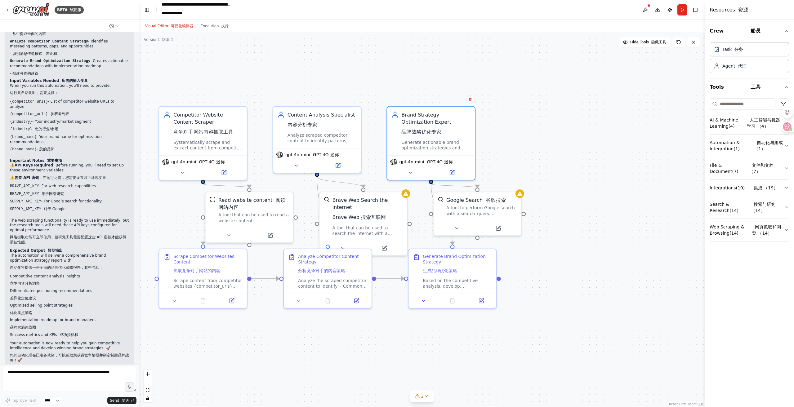
scroll to position [793, 0]
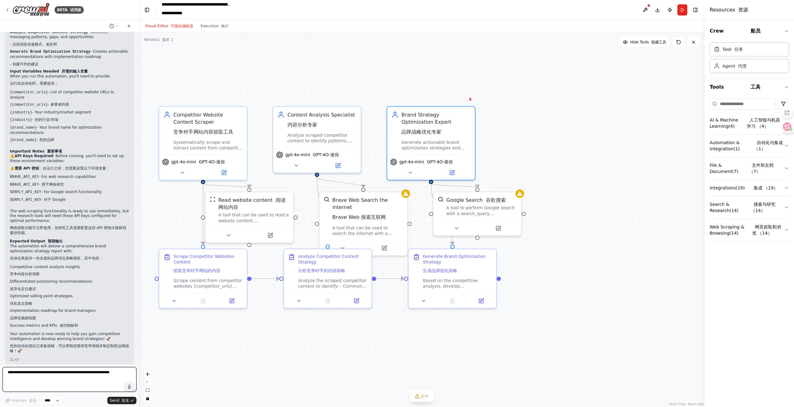
click at [115, 382] on textarea at bounding box center [69, 379] width 134 height 25
type textarea "**********"
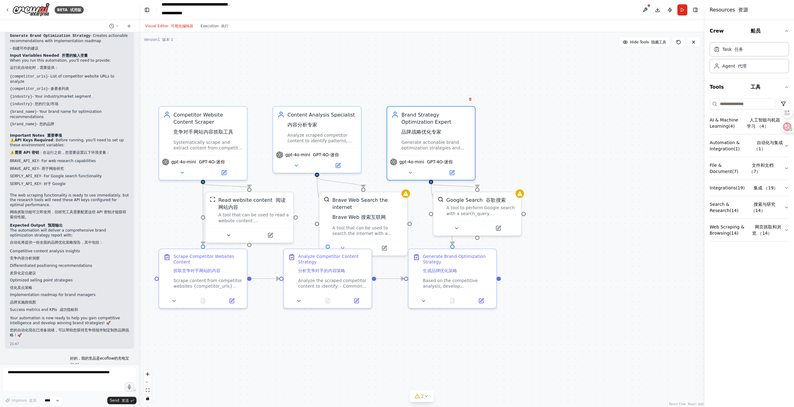
scroll to position [830, 0]
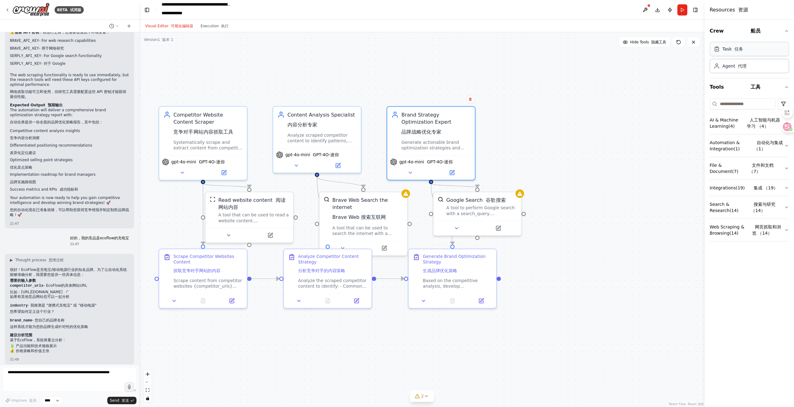
click at [745, 50] on div "Task 任务" at bounding box center [749, 49] width 79 height 14
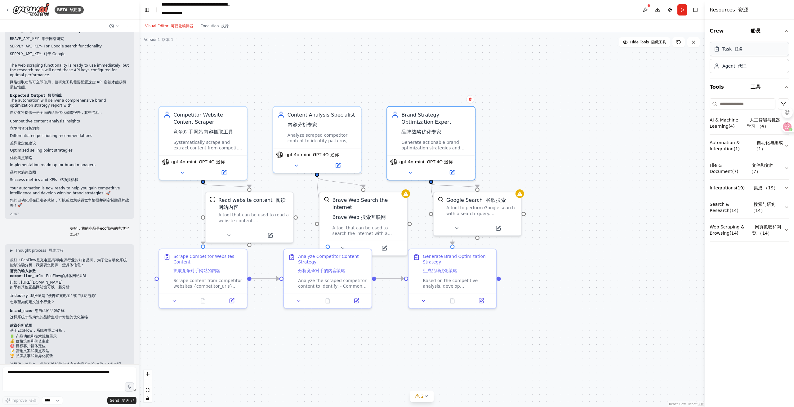
scroll to position [955, 0]
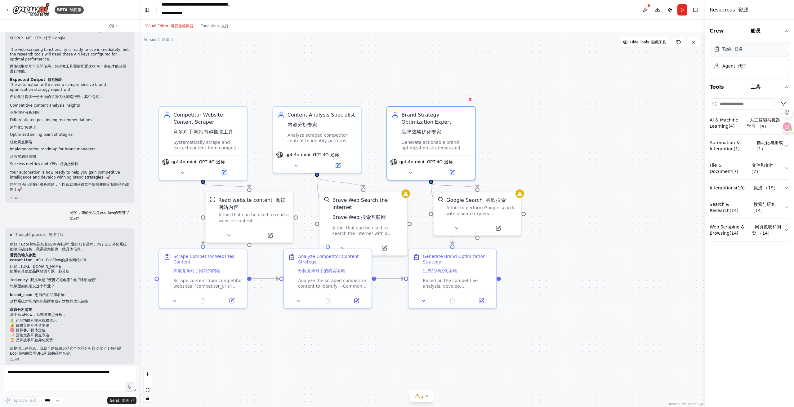
click at [743, 51] on div "Task 任务" at bounding box center [749, 49] width 79 height 14
click at [733, 74] on div "Task 任务 Agent 代理" at bounding box center [749, 59] width 79 height 38
click at [734, 69] on div "Agent 代理" at bounding box center [749, 66] width 79 height 14
click at [26, 232] on span "Thought process 思维过程" at bounding box center [39, 234] width 48 height 5
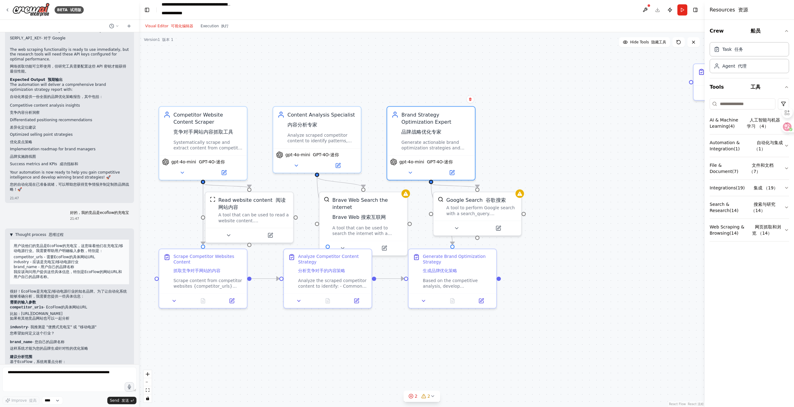
click at [27, 232] on span "Thought process 思维过程" at bounding box center [39, 234] width 48 height 5
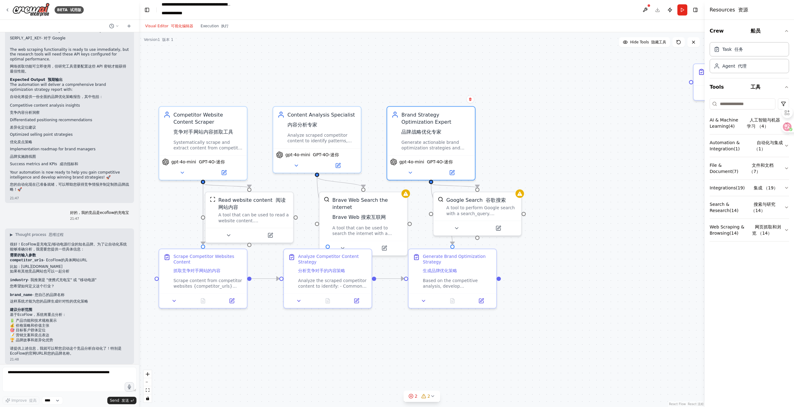
click at [34, 265] on li "比如：https://www.ecoflow.com/" at bounding box center [69, 267] width 119 height 5
click at [201, 137] on div "Competitor Website Content Scraper 竞争对手网站内容抓取工具 Systematically scrape and extra…" at bounding box center [207, 130] width 69 height 40
click at [177, 172] on button at bounding box center [182, 171] width 40 height 9
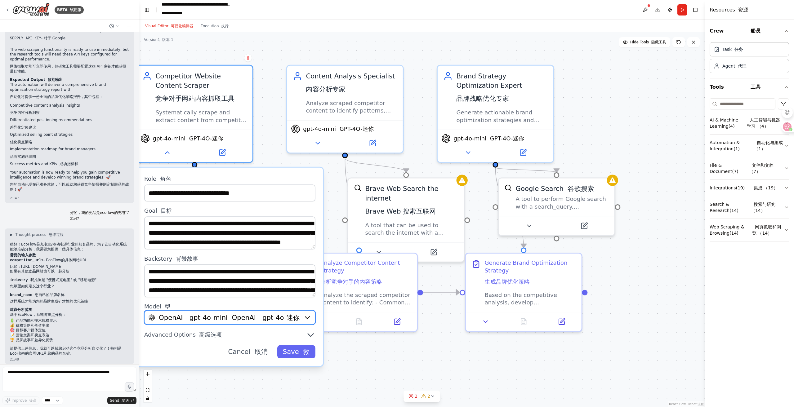
click at [238, 320] on font "OpenAI - gpt-4o-迷你" at bounding box center [266, 317] width 68 height 7
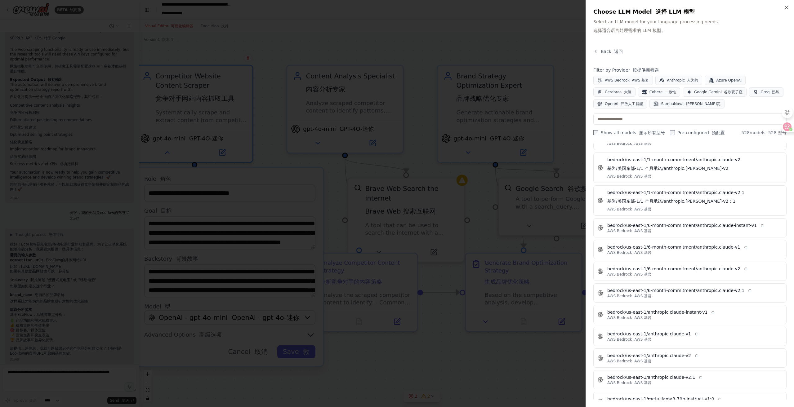
scroll to position [2492, 0]
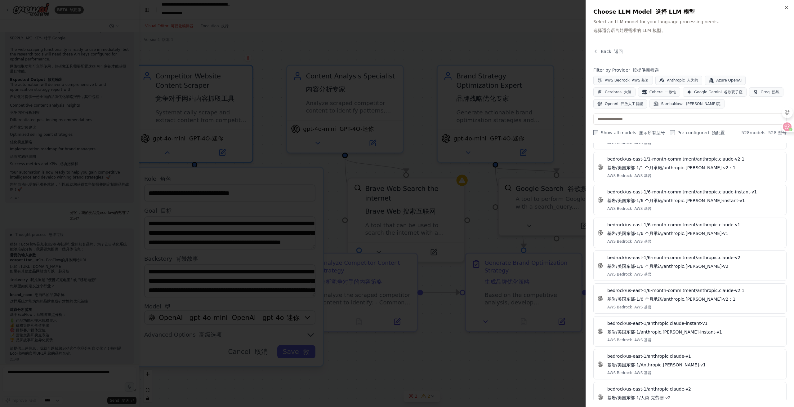
click at [622, 51] on div "Back 返回" at bounding box center [689, 53] width 193 height 11
click at [624, 52] on div "Back 返回" at bounding box center [689, 53] width 193 height 11
click at [619, 49] on font "返回" at bounding box center [618, 51] width 9 height 5
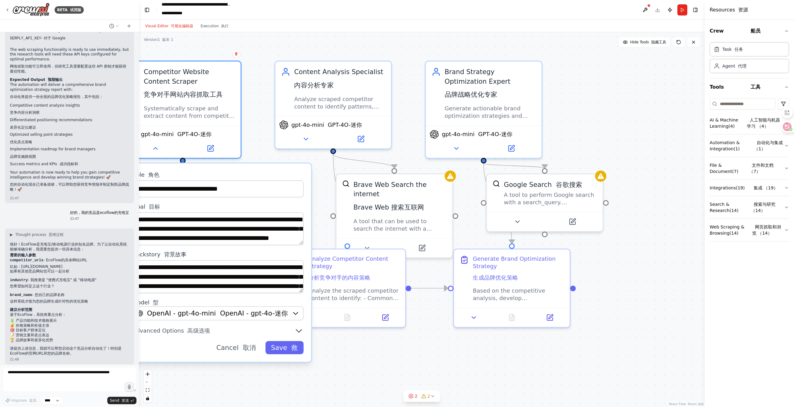
click at [237, 355] on div "**********" at bounding box center [218, 262] width 186 height 199
click at [241, 350] on font at bounding box center [241, 347] width 4 height 7
click at [256, 346] on font "取消" at bounding box center [249, 347] width 13 height 7
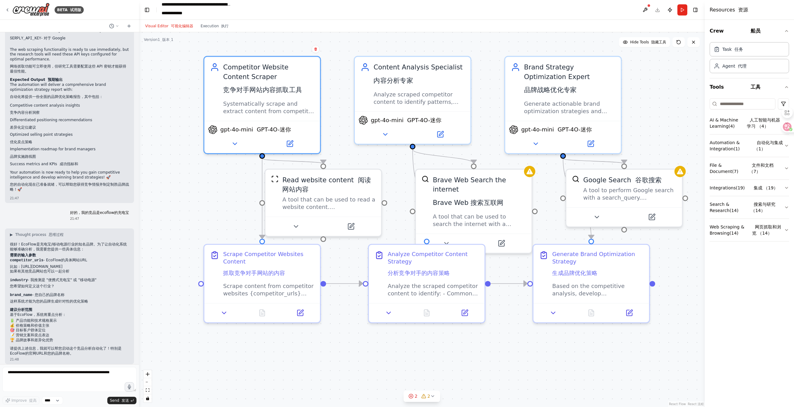
drag, startPoint x: 405, startPoint y: 358, endPoint x: 484, endPoint y: 354, distance: 79.2
click at [484, 354] on div ".deletable-edge-delete-btn { width: 20px; height: 20px; border: 0px solid #ffff…" at bounding box center [422, 219] width 566 height 375
click at [65, 382] on textarea at bounding box center [69, 379] width 134 height 25
paste textarea "**********"
type textarea "**********"
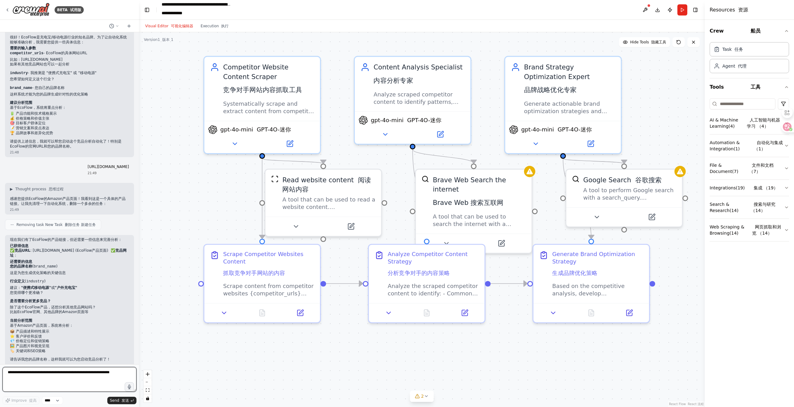
scroll to position [1168, 0]
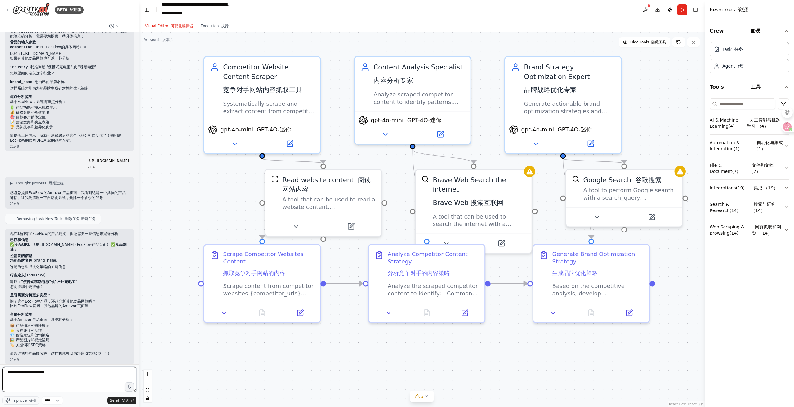
type textarea "**********"
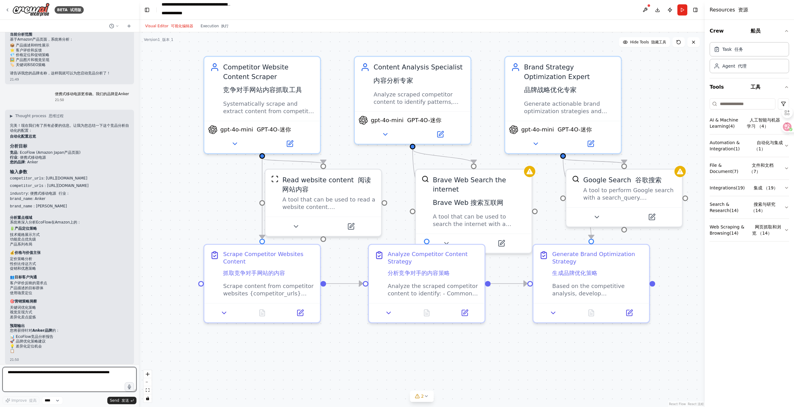
scroll to position [1480, 0]
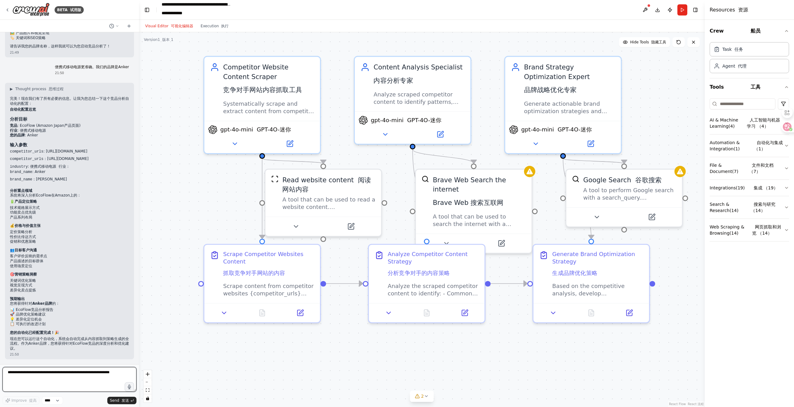
click at [67, 384] on textarea at bounding box center [69, 379] width 134 height 25
type textarea "**"
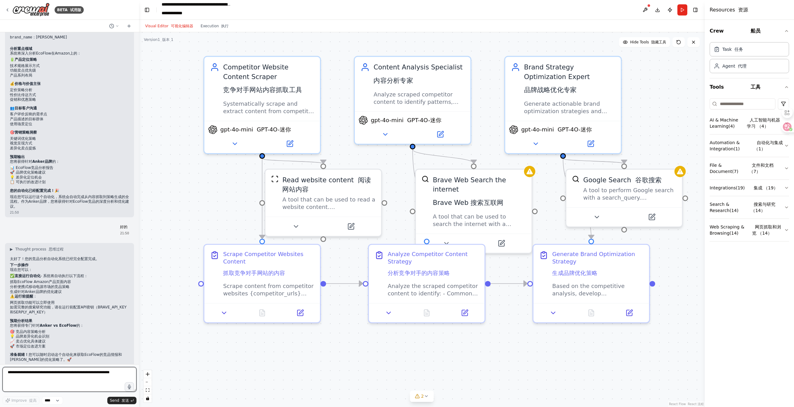
scroll to position [1633, 0]
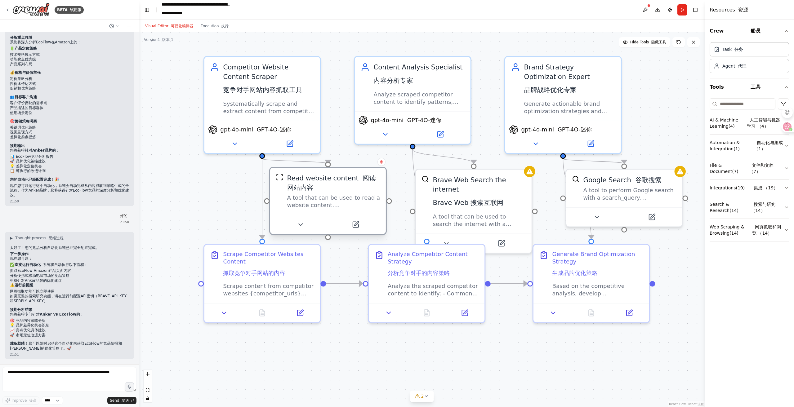
click at [323, 190] on div "Read website content 阅读网站内容" at bounding box center [333, 182] width 93 height 19
click at [35, 375] on textarea at bounding box center [69, 379] width 134 height 25
type textarea "**"
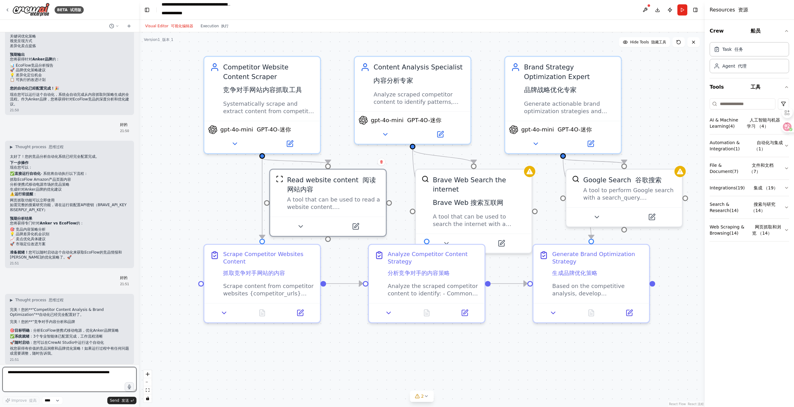
scroll to position [1729, 0]
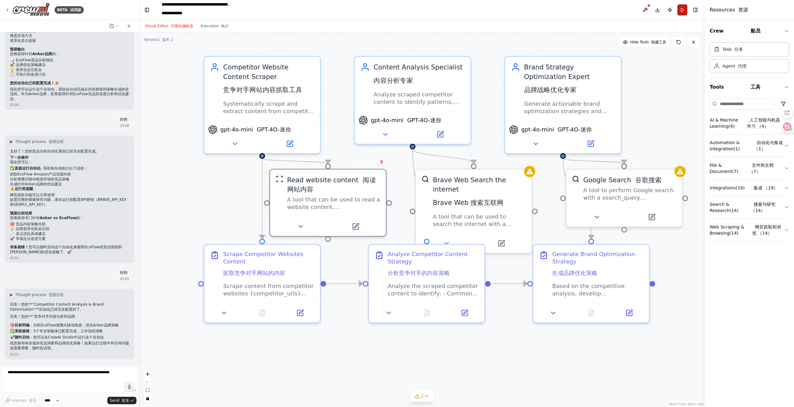
click at [683, 10] on button "Run" at bounding box center [682, 9] width 10 height 11
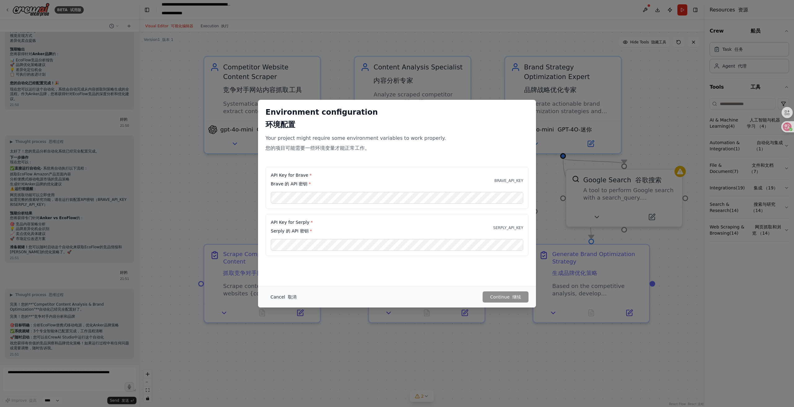
click at [283, 298] on button "Cancel 取消" at bounding box center [284, 297] width 36 height 11
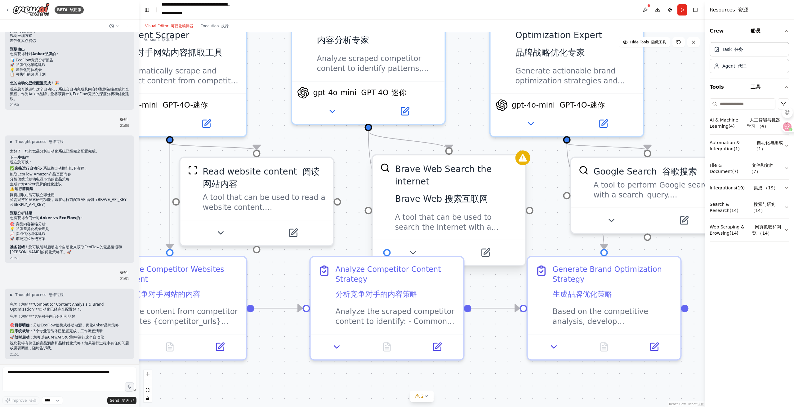
click at [447, 183] on div "Brave Web Search the internet Brave Web 搜索互联网" at bounding box center [456, 186] width 123 height 47
click at [529, 163] on div ".deletable-edge-delete-btn { width: 20px; height: 20px; border: 0px solid #ffff…" at bounding box center [422, 219] width 566 height 375
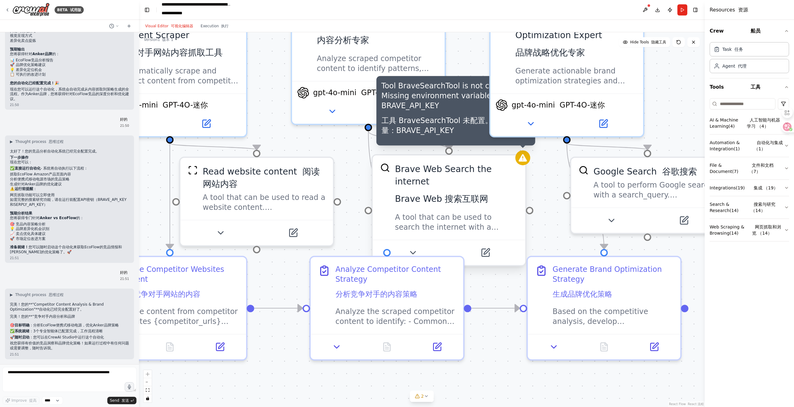
click at [522, 160] on icon at bounding box center [523, 157] width 8 height 7
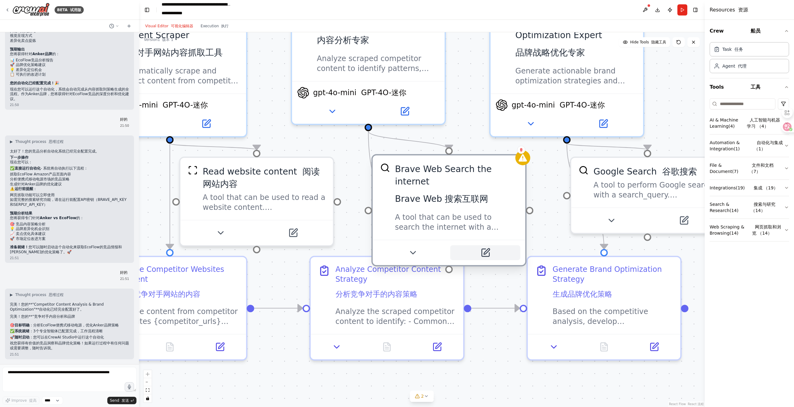
click at [494, 248] on button at bounding box center [485, 252] width 70 height 15
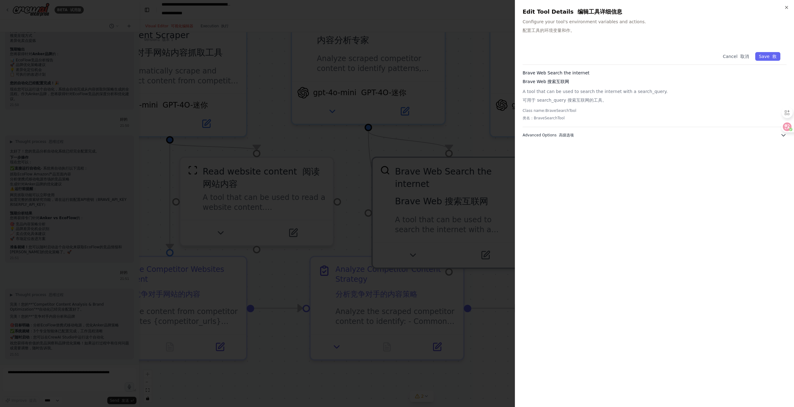
click at [577, 136] on button "Advanced Options 高级选项" at bounding box center [655, 135] width 264 height 6
click at [570, 169] on input "text" at bounding box center [655, 168] width 256 height 11
drag, startPoint x: 523, startPoint y: 81, endPoint x: 545, endPoint y: 84, distance: 22.6
click at [545, 84] on font "Brave Web 搜索互联网" at bounding box center [546, 81] width 47 height 6
copy font "Brave Web"
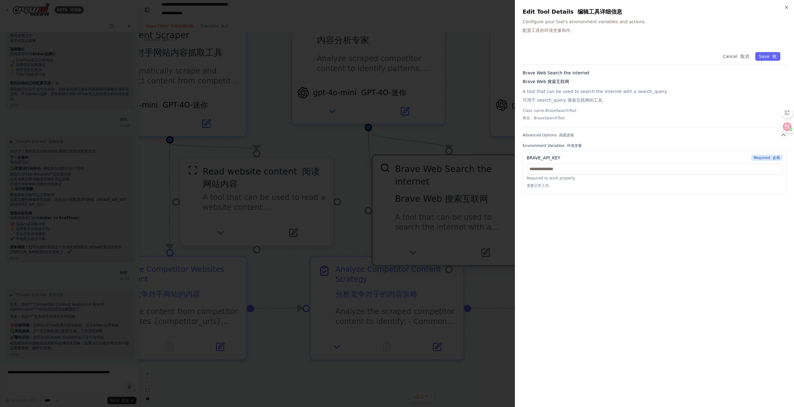
drag, startPoint x: 427, startPoint y: 177, endPoint x: 419, endPoint y: 178, distance: 8.1
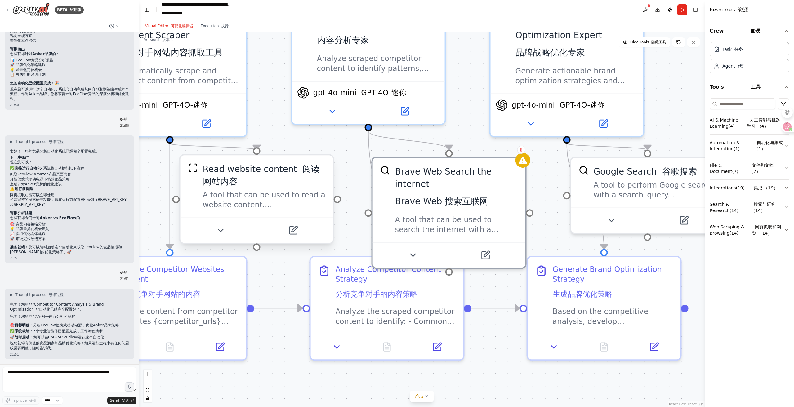
click at [286, 199] on div "A tool that can be used to read a website content. 可用于读取网站内容的工具。" at bounding box center [264, 200] width 123 height 20
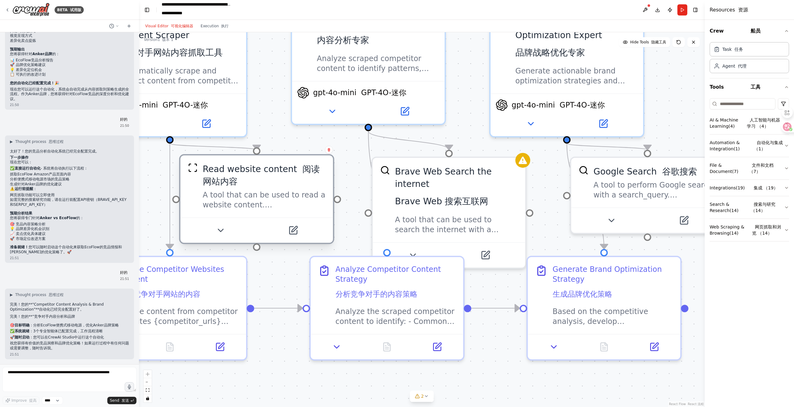
click at [286, 199] on div "A tool that can be used to read a website content. 可用于读取网站内容的工具。" at bounding box center [264, 200] width 123 height 20
click at [222, 235] on icon at bounding box center [221, 231] width 10 height 10
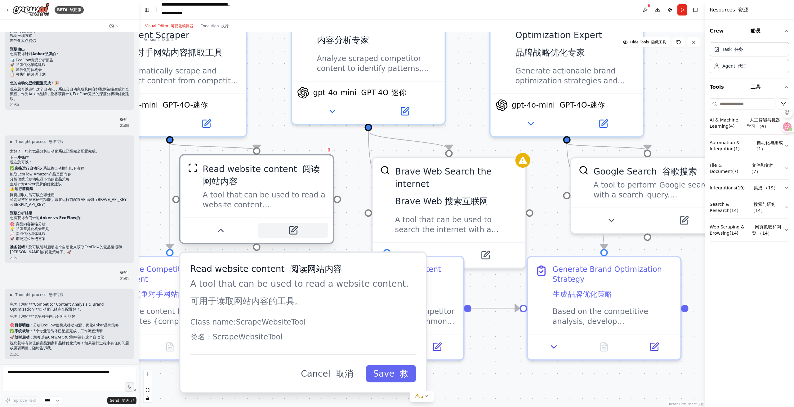
click at [295, 236] on button at bounding box center [293, 230] width 70 height 15
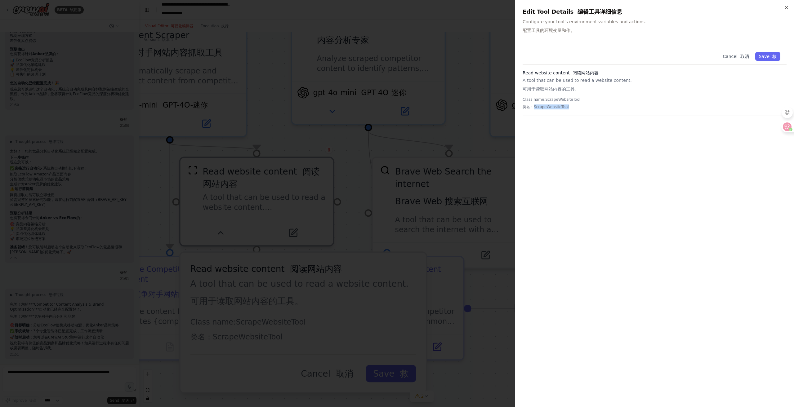
drag, startPoint x: 534, startPoint y: 108, endPoint x: 559, endPoint y: 110, distance: 25.5
click at [559, 110] on p "Class name: ScrapeWebsiteTool 类名：ScrapeWebsiteTool" at bounding box center [655, 104] width 264 height 15
copy font "ScrapeWebsiteTool"
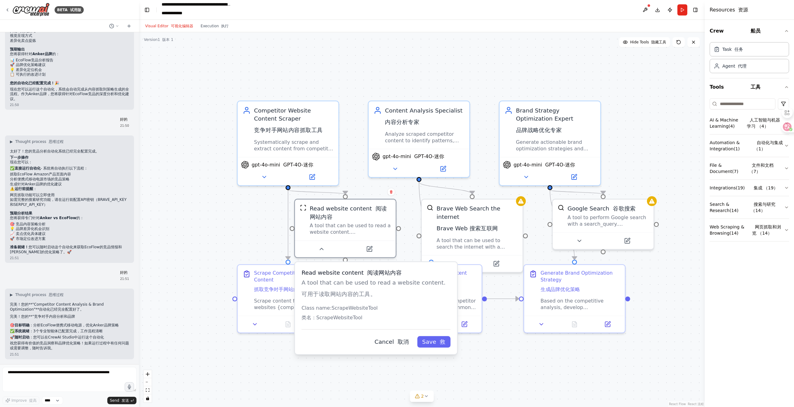
click at [401, 342] on font "取消" at bounding box center [403, 342] width 11 height 7
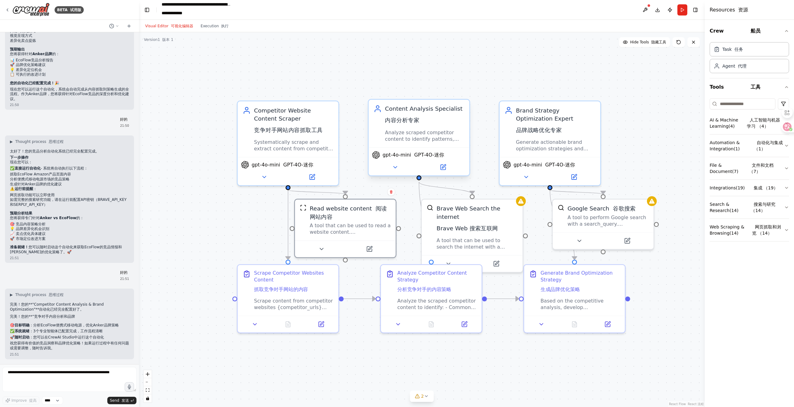
click at [444, 113] on div "Content Analysis Specialist 内容分析专家" at bounding box center [424, 116] width 79 height 23
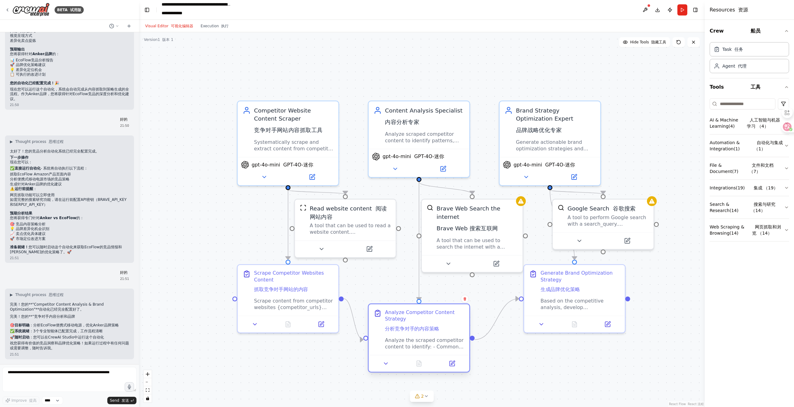
drag, startPoint x: 432, startPoint y: 284, endPoint x: 416, endPoint y: 330, distance: 48.7
click at [416, 330] on div "Analyze Competitor Content Strategy 分析竞争对手的内容策略" at bounding box center [424, 322] width 79 height 26
click at [424, 324] on div "Analyze Competitor Content Strategy 分析竞争对手的内容策略" at bounding box center [424, 322] width 79 height 26
click at [454, 364] on icon at bounding box center [451, 363] width 5 height 5
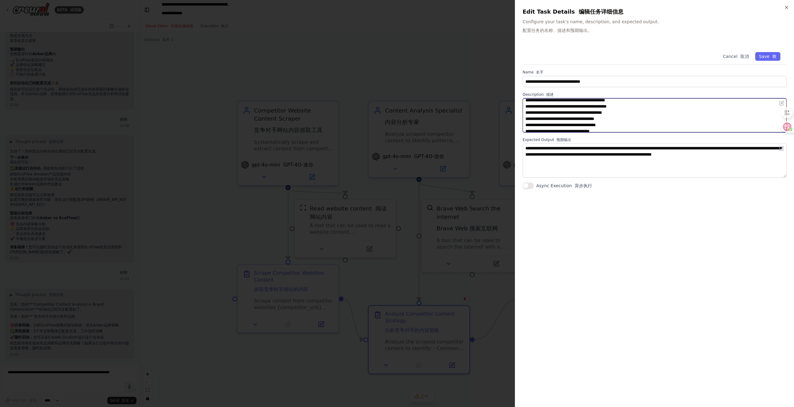
scroll to position [0, 0]
drag, startPoint x: 640, startPoint y: 130, endPoint x: 511, endPoint y: 91, distance: 135.0
click at [511, 91] on body "BETA 试用版 我需要一个自动抓取竞品网站进行内容分析，并产出分析结果报告，返回品牌经理卖点优化策略内容 21:46 ▶ Thought process 思…" at bounding box center [397, 203] width 794 height 407
click at [656, 123] on textarea "**********" at bounding box center [655, 115] width 264 height 34
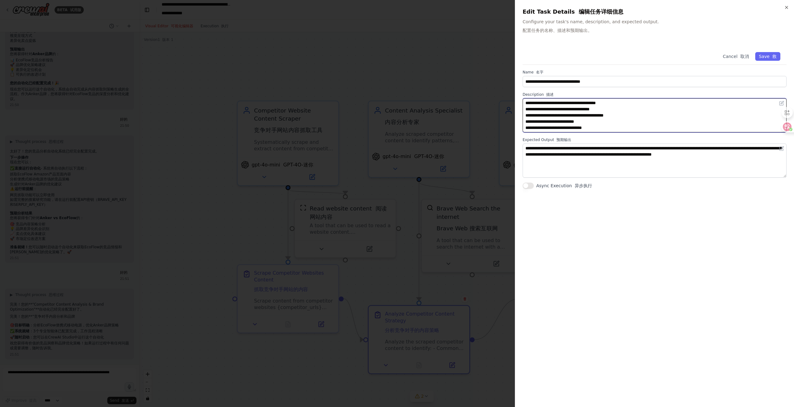
drag, startPoint x: 526, startPoint y: 101, endPoint x: 617, endPoint y: 141, distance: 99.6
click at [617, 141] on div "**********" at bounding box center [655, 117] width 264 height 143
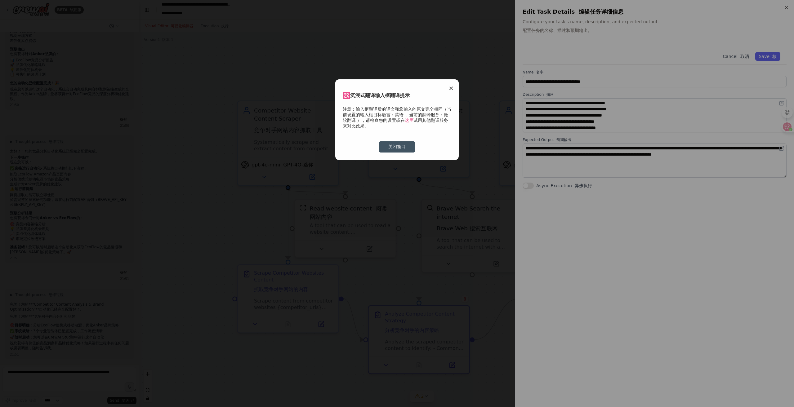
click at [399, 143] on button "关闭窗口" at bounding box center [397, 146] width 36 height 11
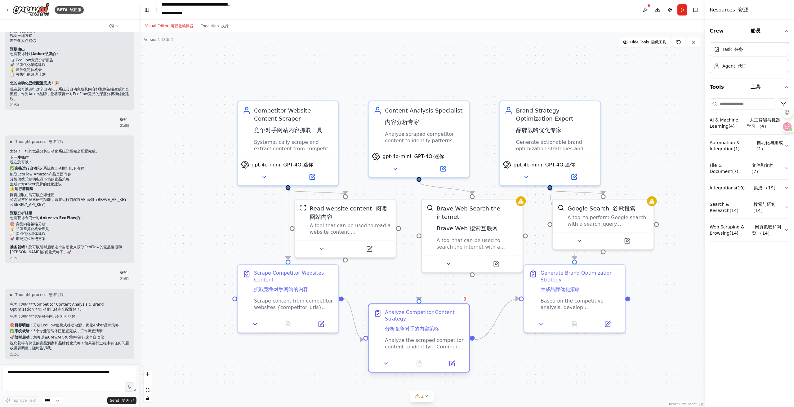
drag, startPoint x: 435, startPoint y: 330, endPoint x: 403, endPoint y: 344, distance: 35.3
click at [403, 344] on div "Analyze the scraped competitor content to identify: - Common messaging themes a…" at bounding box center [424, 343] width 79 height 13
click at [386, 363] on icon at bounding box center [385, 364] width 3 height 2
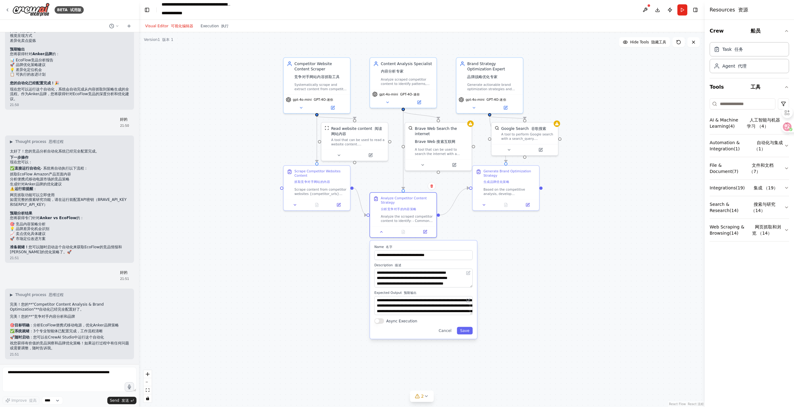
drag, startPoint x: 587, startPoint y: 394, endPoint x: 568, endPoint y: 257, distance: 137.6
click at [568, 257] on div ".deletable-edge-delete-btn { width: 20px; height: 20px; border: 0px solid #ffff…" at bounding box center [422, 219] width 566 height 375
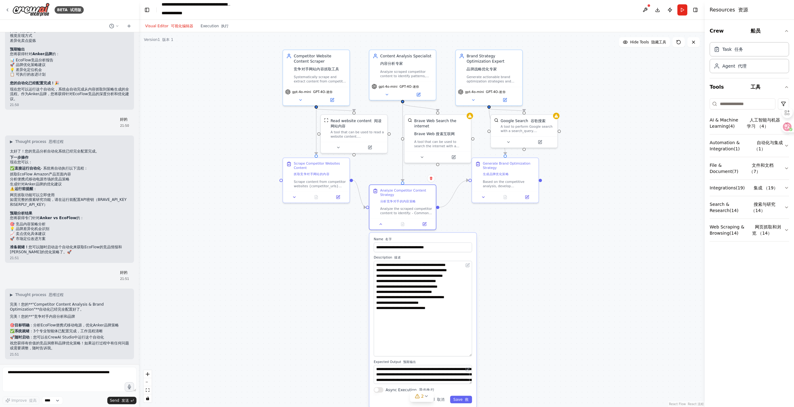
drag, startPoint x: 470, startPoint y: 279, endPoint x: 467, endPoint y: 356, distance: 76.7
click at [467, 356] on textarea "**********" at bounding box center [423, 309] width 98 height 96
click at [543, 290] on div ".deletable-edge-delete-btn { width: 20px; height: 20px; border: 0px solid #ffff…" at bounding box center [422, 219] width 566 height 375
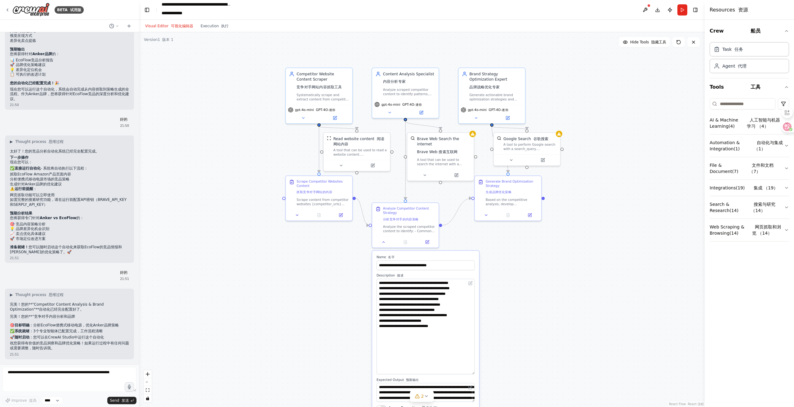
drag, startPoint x: 535, startPoint y: 301, endPoint x: 538, endPoint y: 331, distance: 29.6
click at [538, 331] on div ".deletable-edge-delete-btn { width: 20px; height: 20px; border: 0px solid #ffff…" at bounding box center [422, 219] width 566 height 375
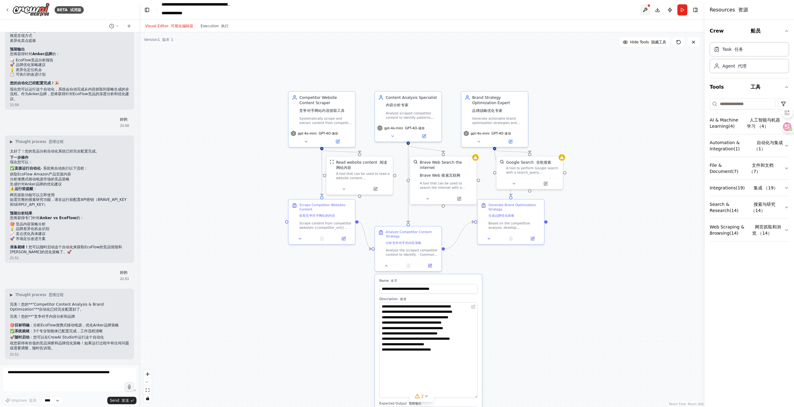
click at [646, 10] on button at bounding box center [645, 9] width 10 height 11
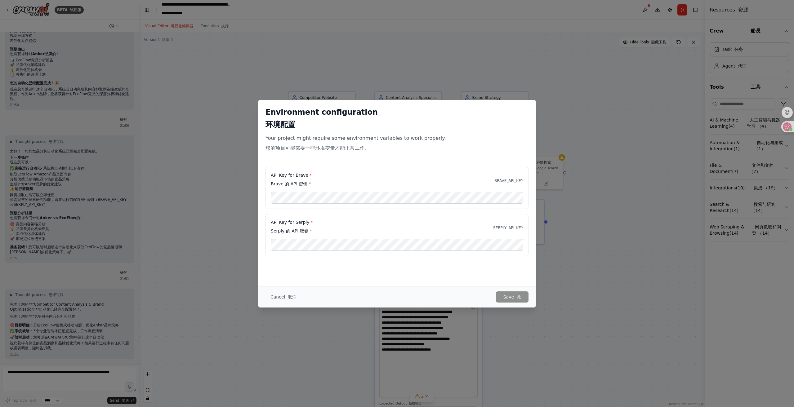
click at [274, 307] on div "Cancel 取消 Save 救" at bounding box center [397, 296] width 278 height 21
click at [272, 309] on div "Environment configuration 环境配置 Your project might require some environment vari…" at bounding box center [397, 203] width 794 height 407
click at [285, 295] on font "button" at bounding box center [286, 297] width 3 height 5
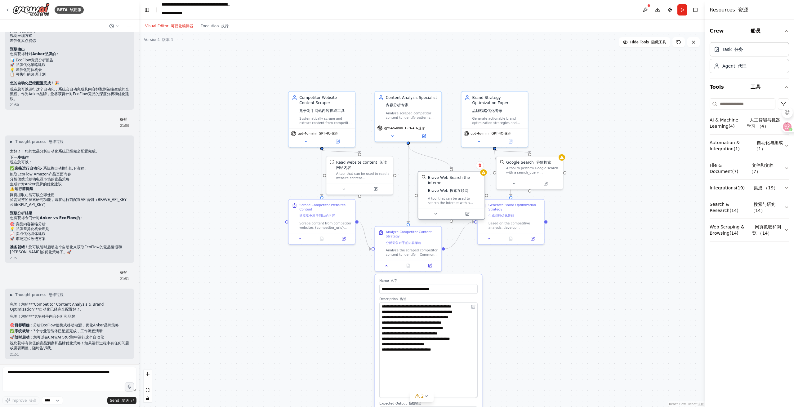
drag, startPoint x: 445, startPoint y: 165, endPoint x: 454, endPoint y: 181, distance: 18.4
click at [454, 181] on div "Brave Web Search the internet Brave Web 搜索互联网" at bounding box center [454, 185] width 53 height 20
click at [480, 167] on icon at bounding box center [480, 165] width 2 height 3
click at [457, 173] on button "Confirm 确认" at bounding box center [461, 167] width 23 height 12
click at [563, 160] on div "Google Search 谷歌搜索 A tool to perform Google search with a search_query. 使用 sear…" at bounding box center [530, 166] width 66 height 22
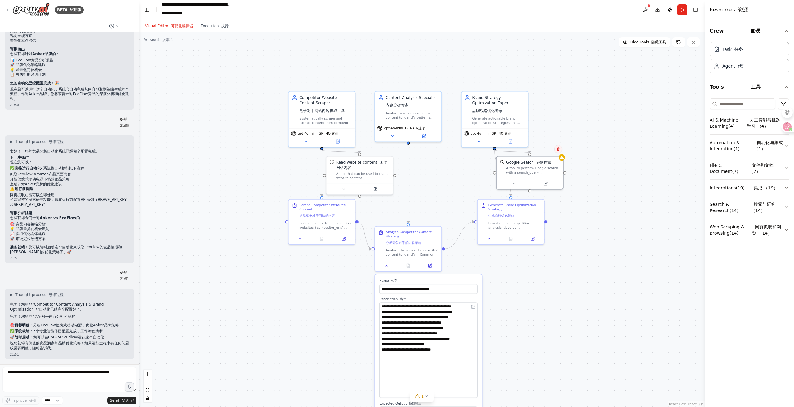
click at [557, 150] on icon at bounding box center [559, 149] width 4 height 4
click at [538, 152] on font "确认" at bounding box center [540, 154] width 7 height 4
click at [683, 12] on button "Run" at bounding box center [682, 9] width 10 height 11
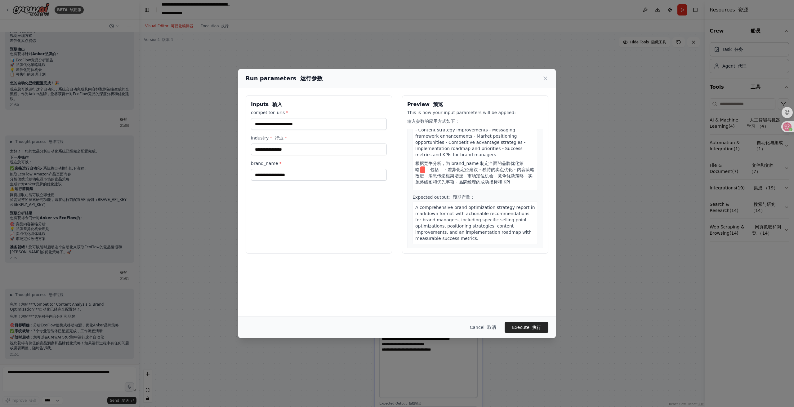
scroll to position [491, 0]
click at [302, 122] on input "competitor_urls *" at bounding box center [319, 124] width 136 height 12
paste input "**********"
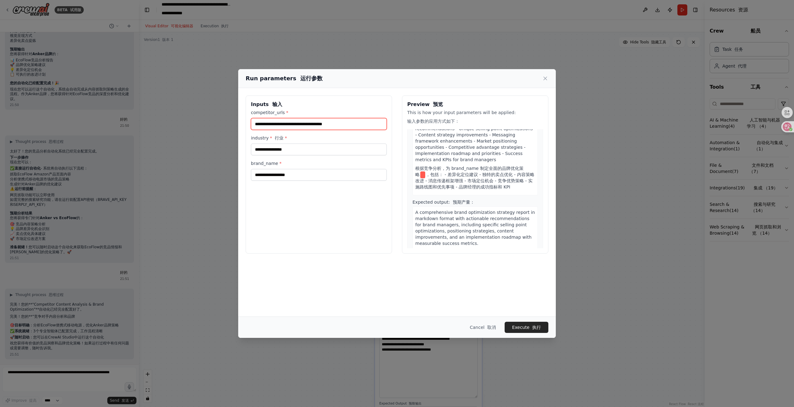
type input "**********"
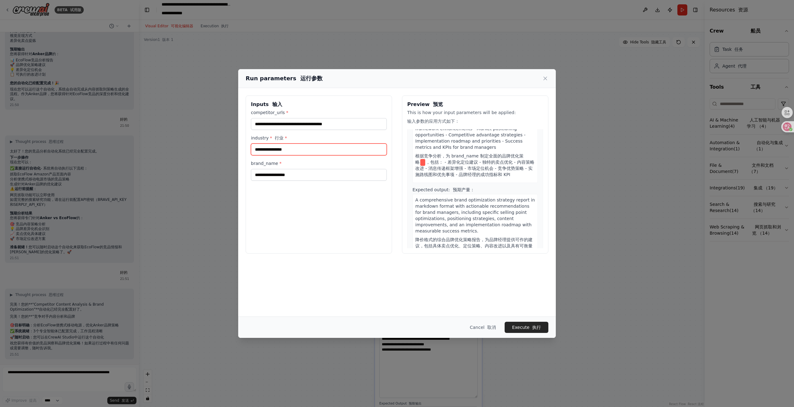
click at [315, 150] on input "industry * 行业 *" at bounding box center [319, 150] width 136 height 12
type input "*"
type input "**********"
click at [292, 176] on input "brand_name *" at bounding box center [319, 175] width 136 height 12
type input "*****"
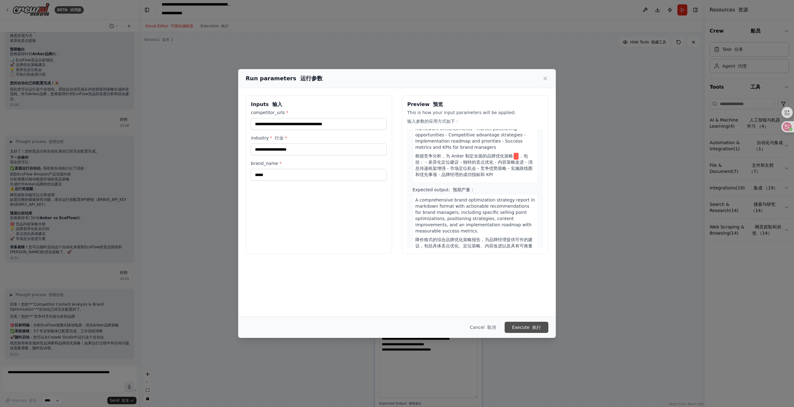
click at [538, 329] on font "执行" at bounding box center [536, 327] width 9 height 5
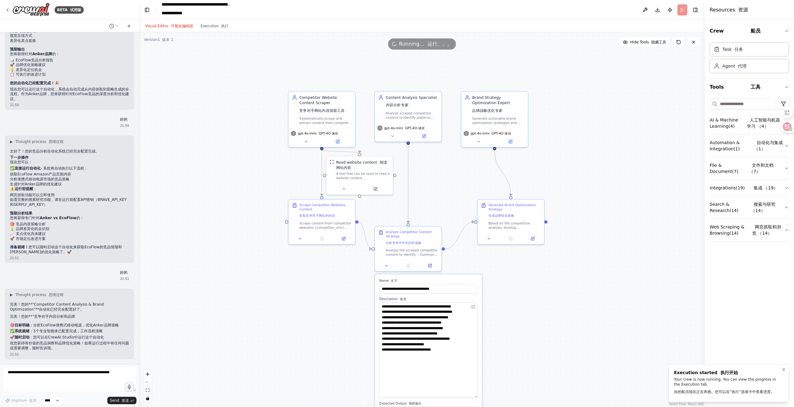
click at [739, 388] on div "Your crew is now running. You can view the progress in the Execution tab. 你的船员现…" at bounding box center [727, 387] width 107 height 20
click at [644, 9] on button at bounding box center [645, 9] width 10 height 11
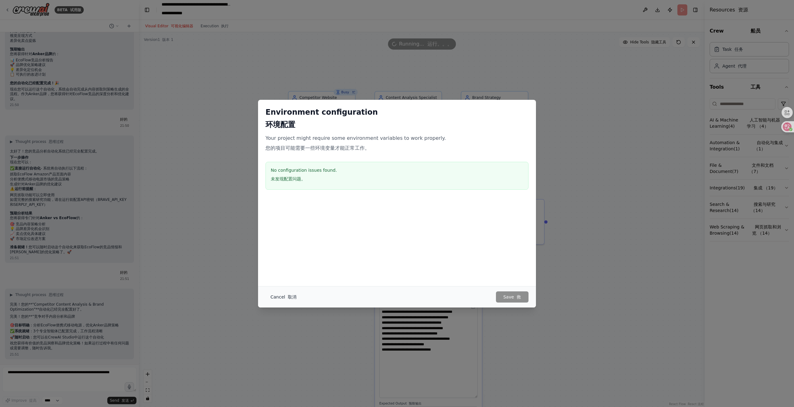
click at [280, 297] on button "Cancel 取消" at bounding box center [284, 297] width 36 height 11
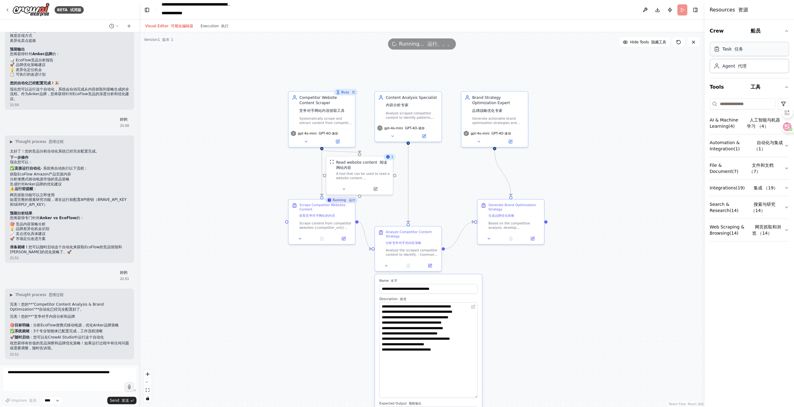
click at [742, 55] on div "Task 任务" at bounding box center [749, 49] width 79 height 14
drag, startPoint x: 752, startPoint y: 66, endPoint x: 755, endPoint y: 83, distance: 17.1
click at [752, 66] on div "Agent 代理" at bounding box center [749, 66] width 79 height 14
click at [756, 86] on font "工具" at bounding box center [756, 87] width 10 height 6
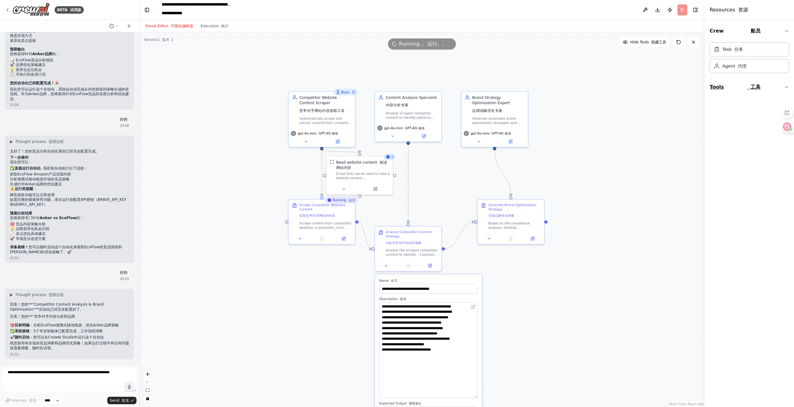
click at [756, 86] on font "工具" at bounding box center [756, 87] width 10 height 6
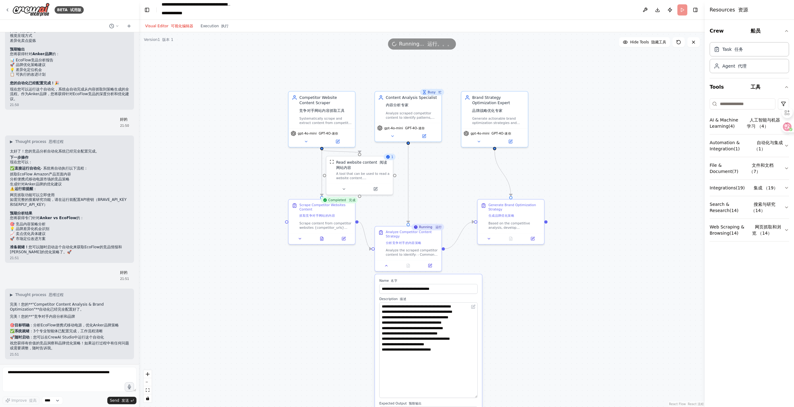
click at [623, 153] on div ".deletable-edge-delete-btn { width: 20px; height: 20px; border: 0px solid #ffff…" at bounding box center [422, 219] width 566 height 375
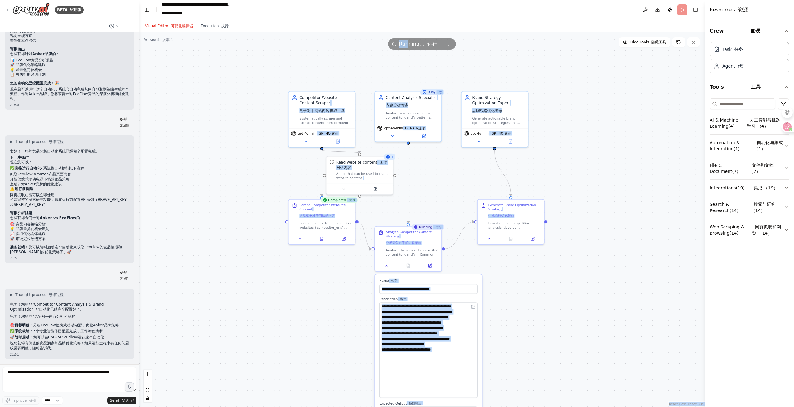
click at [409, 35] on div "Version 1 版本 1 Hide Tools 隐藏工具 .deletable-edge-delete-btn { width: 20px; height…" at bounding box center [422, 219] width 566 height 375
click at [547, 68] on div ".deletable-edge-delete-btn { width: 20px; height: 20px; border: 0px solid #ffff…" at bounding box center [422, 219] width 566 height 375
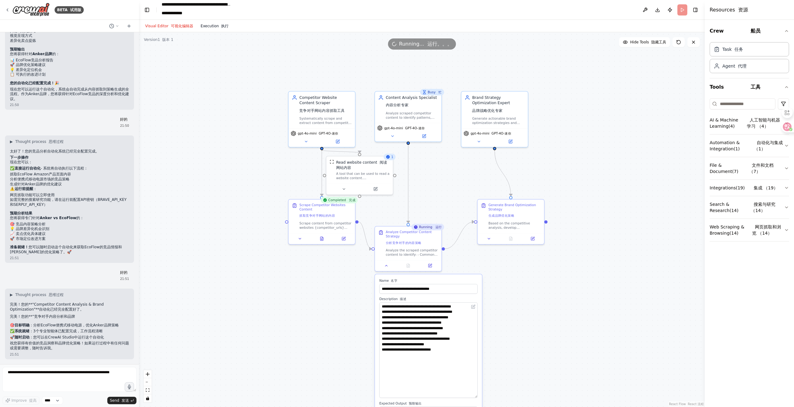
drag, startPoint x: 220, startPoint y: 21, endPoint x: 220, endPoint y: 27, distance: 5.3
click at [220, 22] on div "Visual Editor 可视化编辑器 Execution 执行" at bounding box center [186, 26] width 91 height 12
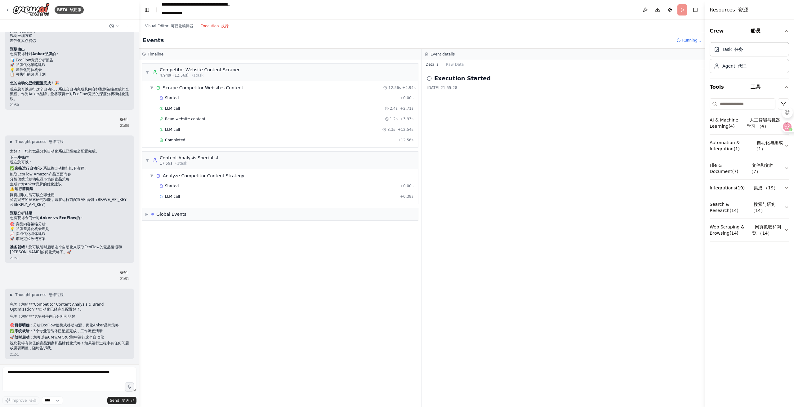
click at [220, 29] on button "Execution 执行" at bounding box center [215, 25] width 36 height 7
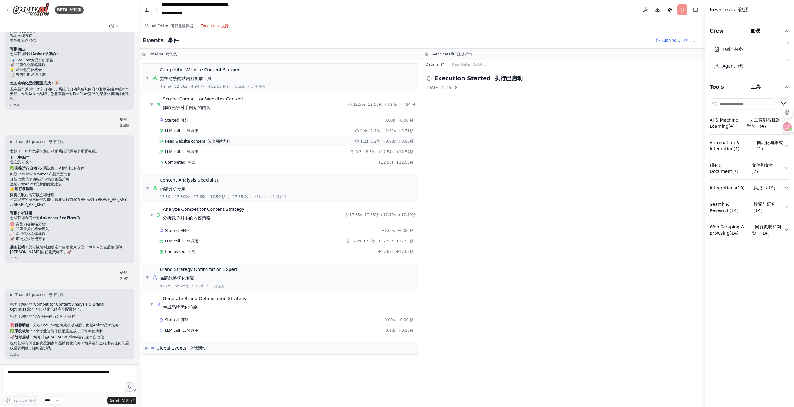
click at [252, 140] on div "Read website content 阅读网站内容 1.2s 1.2秒 + 3.93s +3.93秒" at bounding box center [286, 141] width 254 height 5
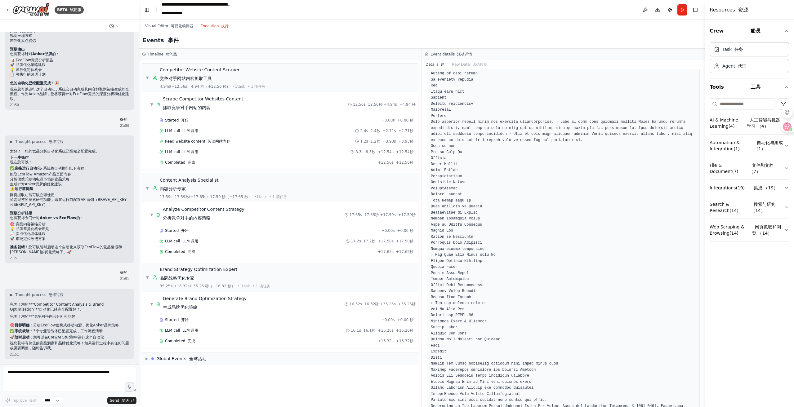
scroll to position [2112, 0]
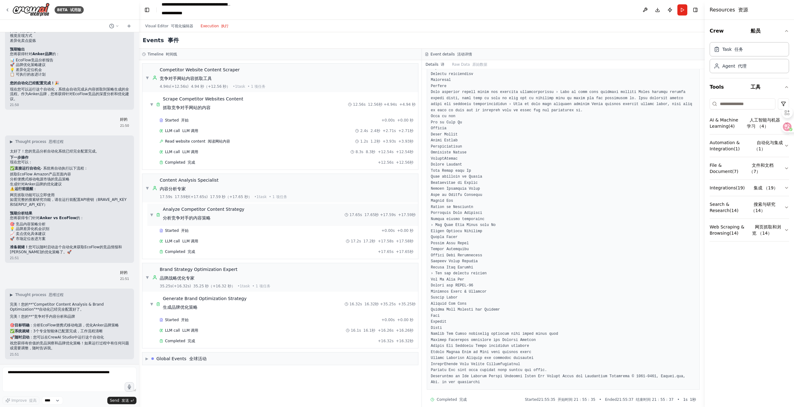
click at [289, 214] on div "▼ Analyze Competitor Content Strategy 分析竞争对手的内容策略 17.65s 17.65秒 + 17.59s +17.59秒" at bounding box center [282, 215] width 271 height 22
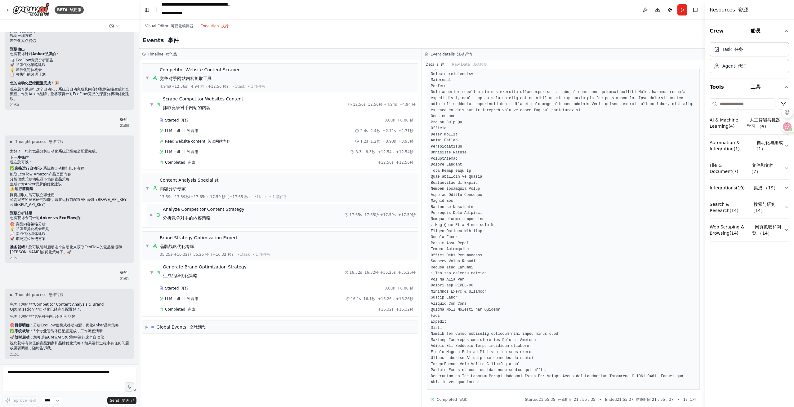
click at [289, 214] on div "▶ Analyze Competitor Content Strategy 分析竞争对手的内容策略 17.65s 17.65秒 + 17.59s +17.59秒" at bounding box center [282, 215] width 271 height 22
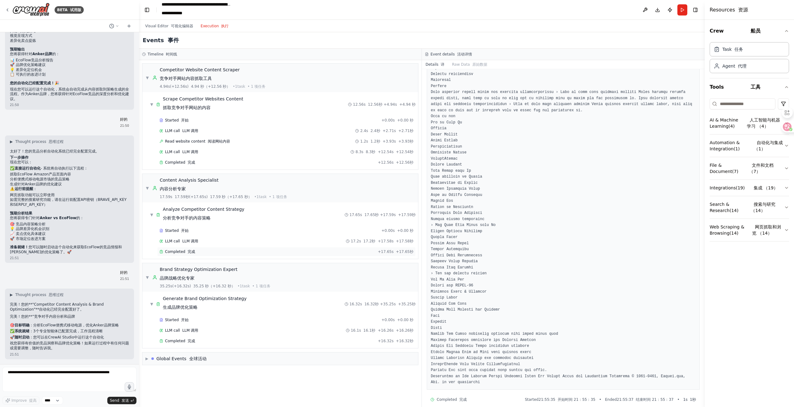
click at [249, 251] on div "Completed 完成" at bounding box center [267, 251] width 216 height 5
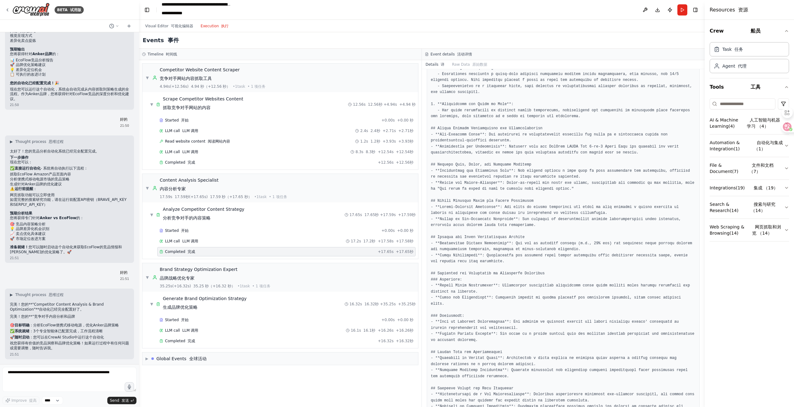
scroll to position [163, 0]
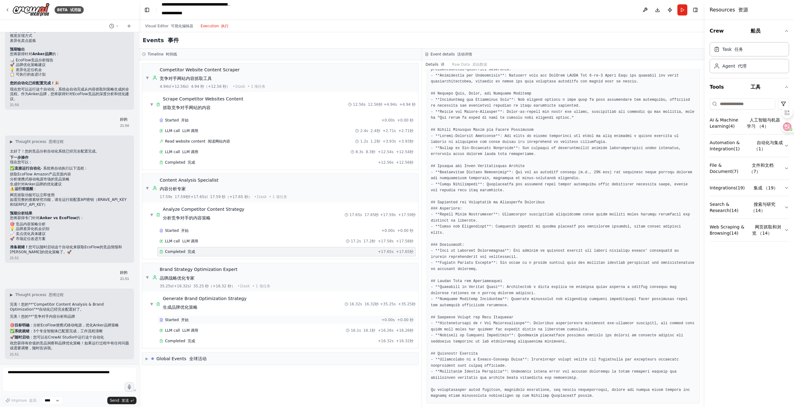
click at [281, 316] on div "Started 开始 + 0.00s +0.00 秒" at bounding box center [286, 319] width 258 height 9
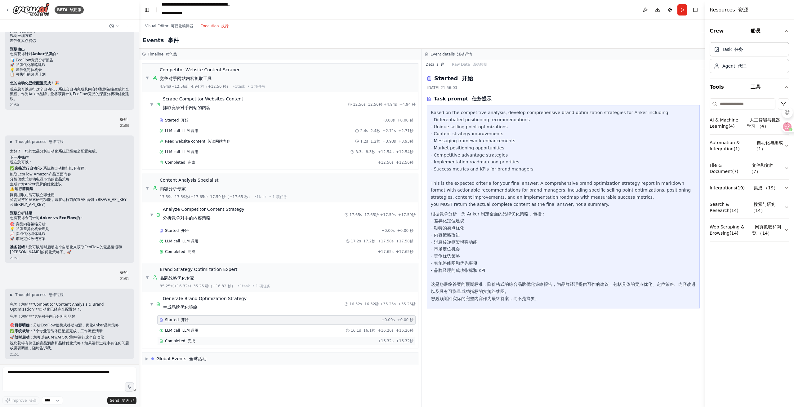
click at [277, 345] on div "Completed 完成 + 16.32s +16.32秒" at bounding box center [286, 341] width 258 height 9
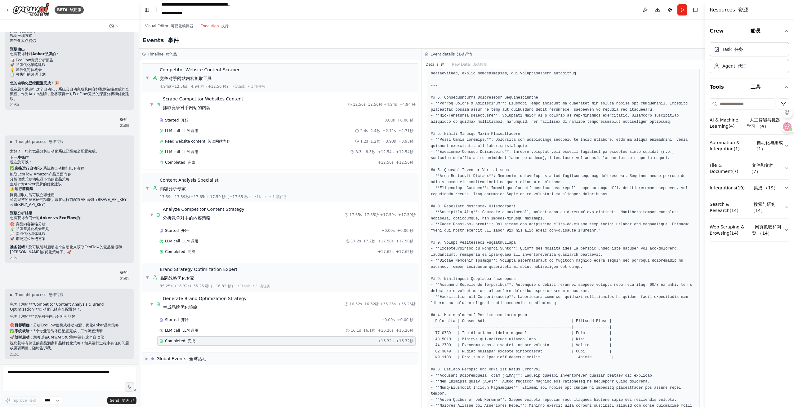
scroll to position [145, 0]
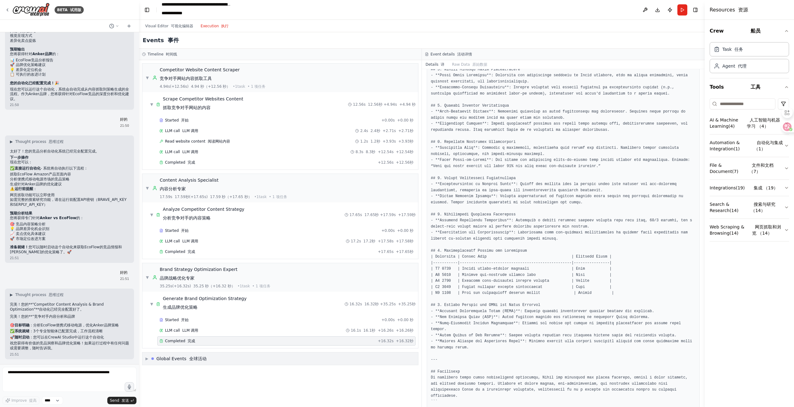
click at [313, 357] on div "▶ Global Events 全球活动" at bounding box center [280, 359] width 276 height 12
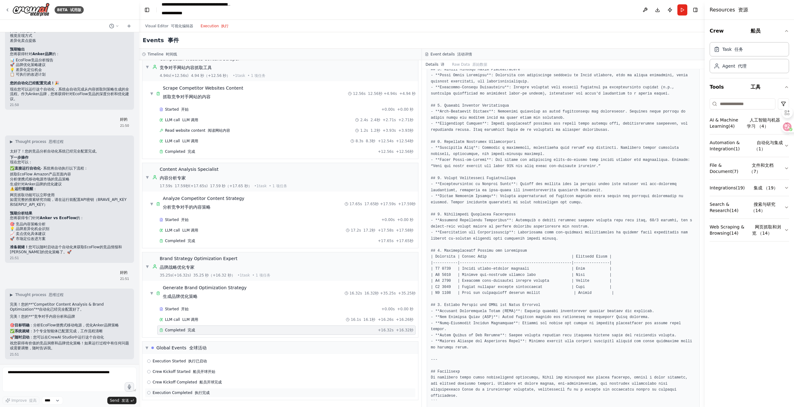
click at [286, 394] on div "Execution Completed 执行完成" at bounding box center [280, 393] width 266 height 5
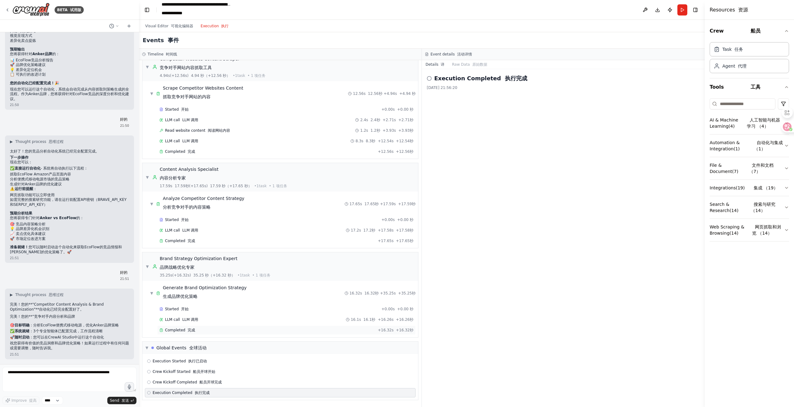
click at [188, 331] on font "完成" at bounding box center [191, 330] width 7 height 4
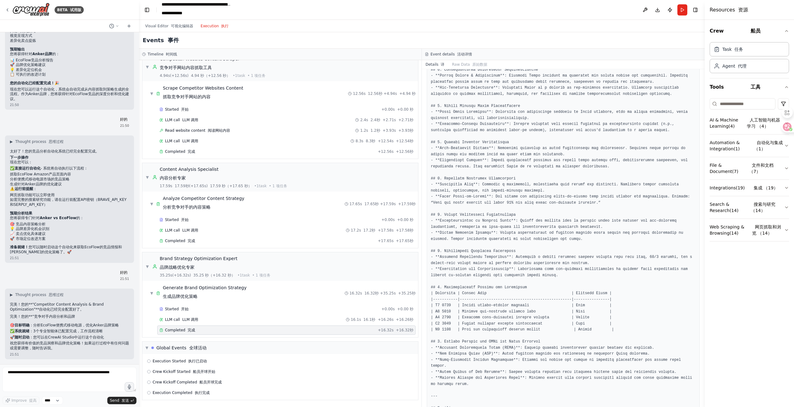
scroll to position [145, 0]
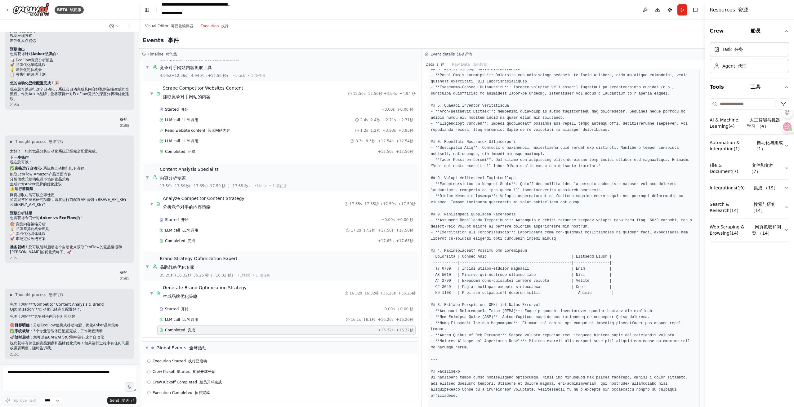
click at [507, 262] on pre at bounding box center [563, 185] width 265 height 442
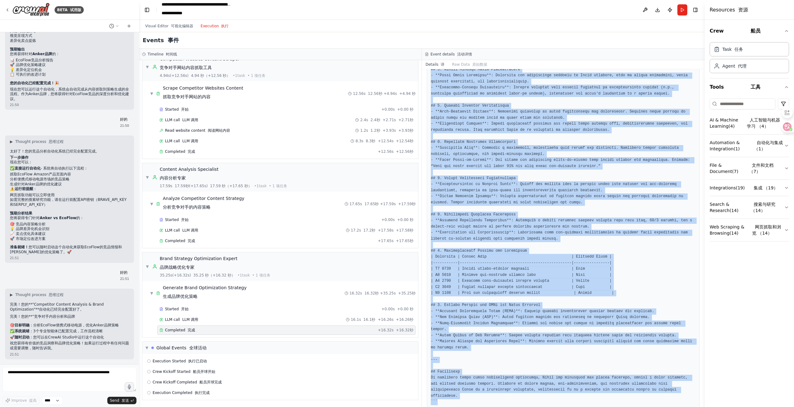
drag, startPoint x: 430, startPoint y: 111, endPoint x: 555, endPoint y: 403, distance: 317.5
click at [555, 403] on div "Completed 完成 2025/8/10 21:56:19 Output 输出" at bounding box center [563, 238] width 283 height 338
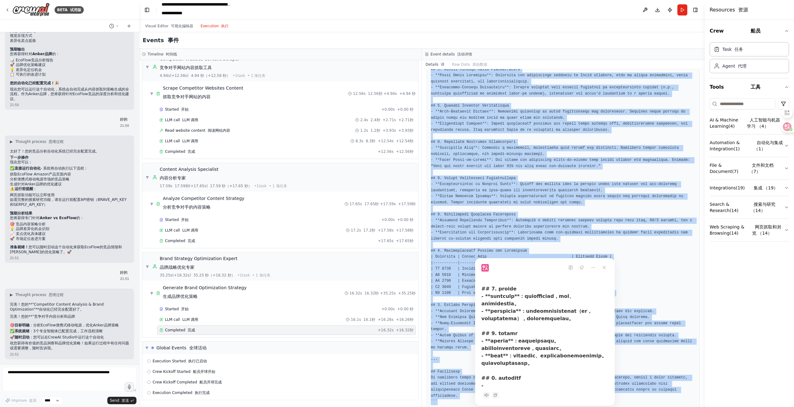
scroll to position [148, 0]
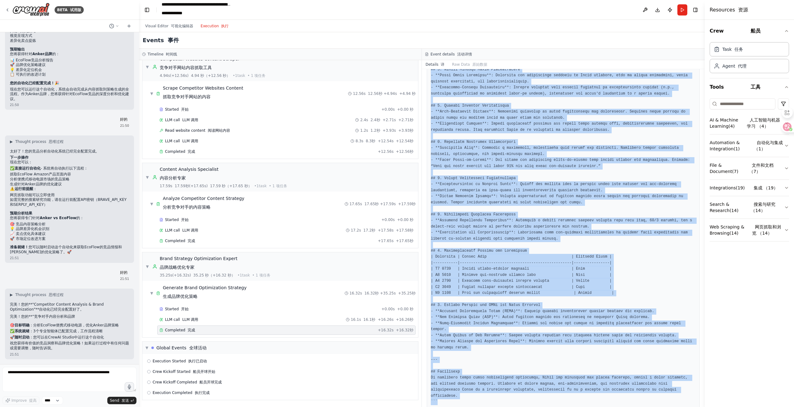
click at [679, 355] on pre at bounding box center [563, 185] width 265 height 442
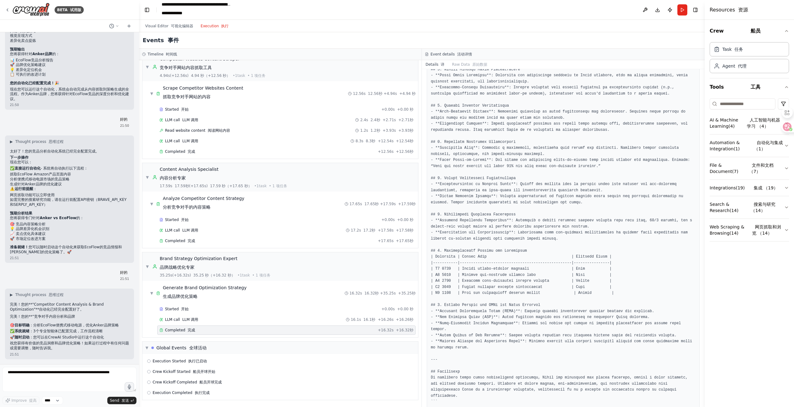
drag, startPoint x: 610, startPoint y: 257, endPoint x: 610, endPoint y: 260, distance: 3.4
click at [610, 260] on pre at bounding box center [563, 185] width 265 height 442
click at [579, 200] on pre at bounding box center [563, 185] width 265 height 442
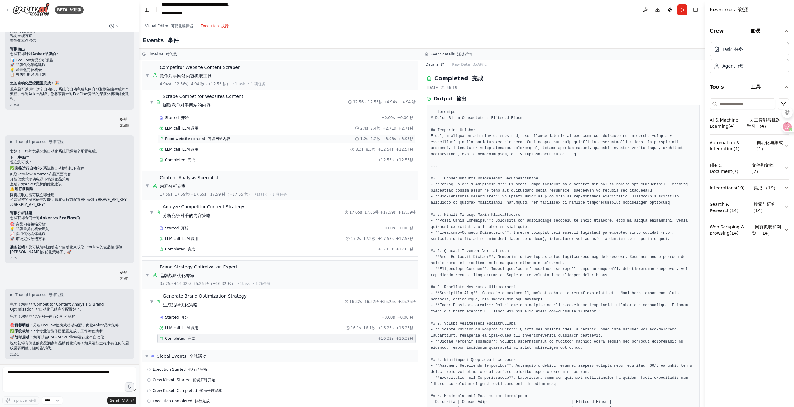
scroll to position [0, 0]
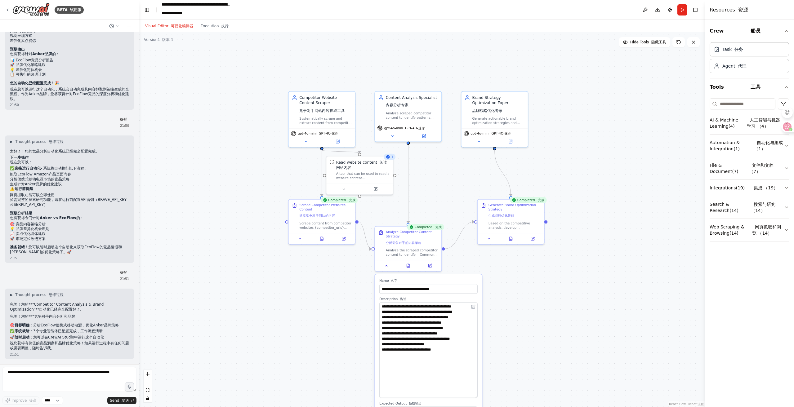
click at [169, 26] on font "button" at bounding box center [169, 26] width 2 height 4
click at [558, 274] on div ".deletable-edge-delete-btn { width: 20px; height: 20px; border: 0px solid #ffff…" at bounding box center [422, 219] width 566 height 375
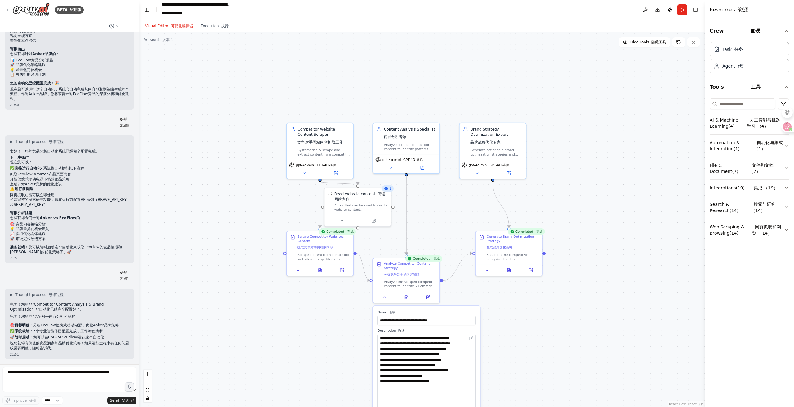
drag, startPoint x: 558, startPoint y: 272, endPoint x: 558, endPoint y: 334, distance: 62.7
click at [558, 334] on div ".deletable-edge-delete-btn { width: 20px; height: 20px; border: 0px solid #ffff…" at bounding box center [422, 219] width 566 height 375
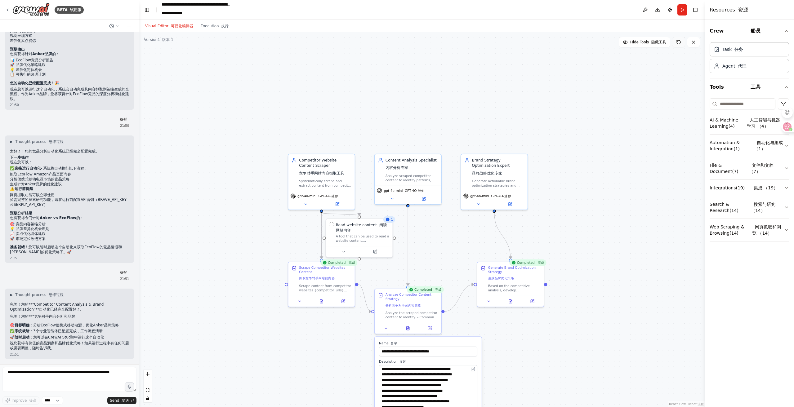
click at [677, 43] on icon at bounding box center [679, 42] width 4 height 4
click at [11, 11] on div "BETA 试用版" at bounding box center [44, 10] width 79 height 14
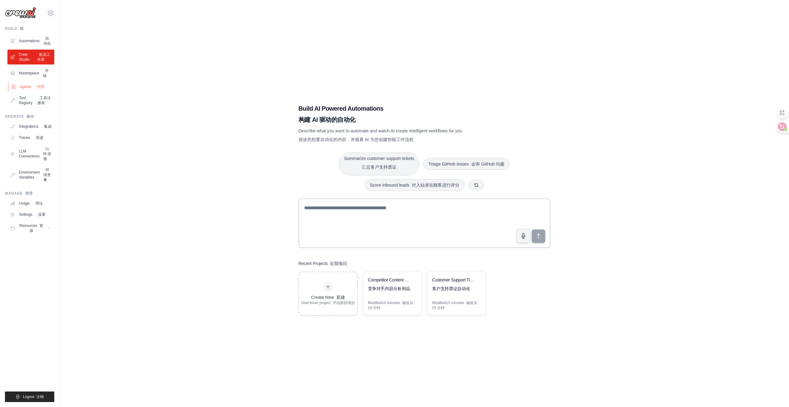
click at [15, 89] on icon at bounding box center [13, 86] width 5 height 5
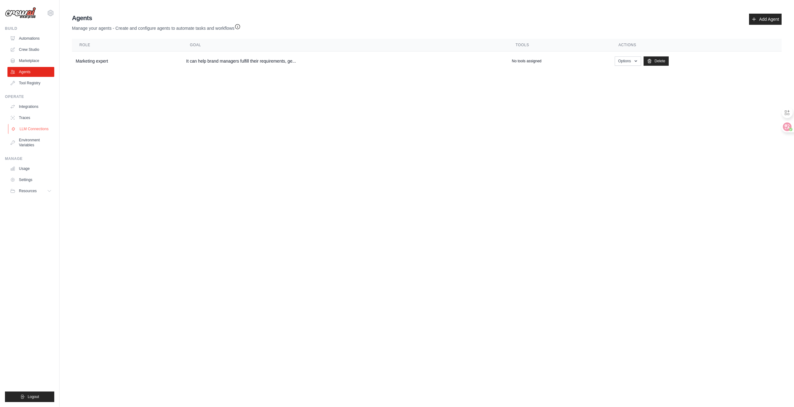
click at [47, 126] on link "LLM Connections" at bounding box center [31, 129] width 47 height 10
